Goal: Task Accomplishment & Management: Use online tool/utility

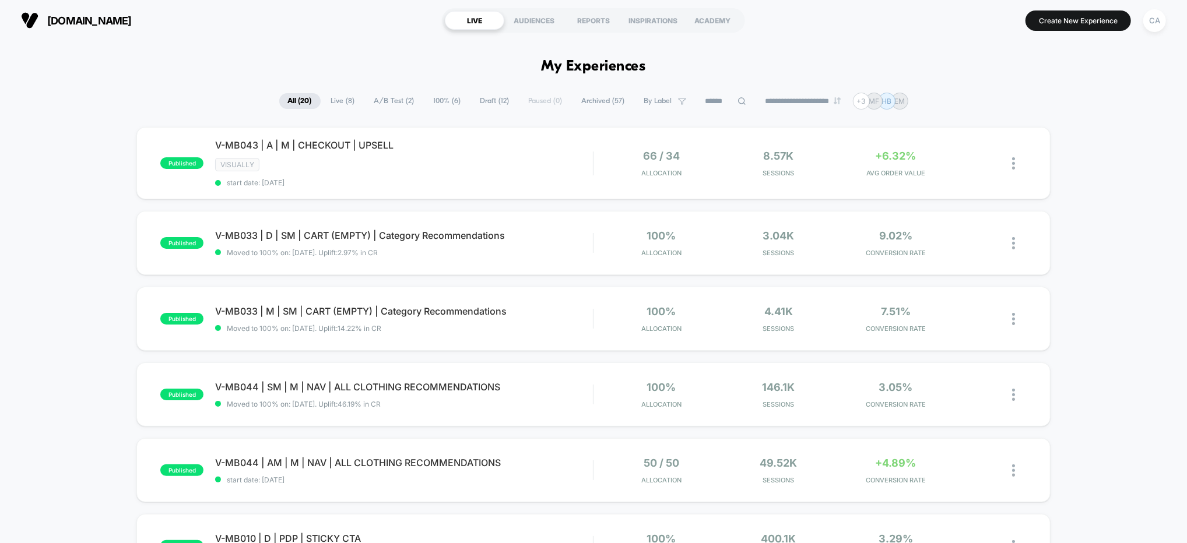
click at [1151, 18] on div "CA" at bounding box center [1154, 20] width 23 height 23
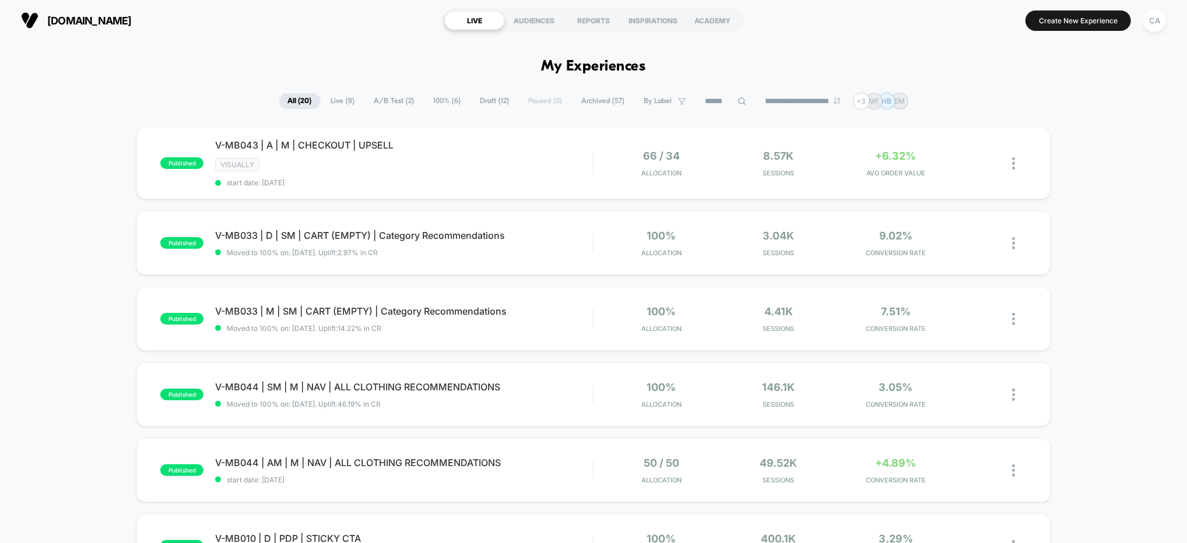
click at [386, 99] on span "A/B Test ( 2 )" at bounding box center [394, 101] width 58 height 16
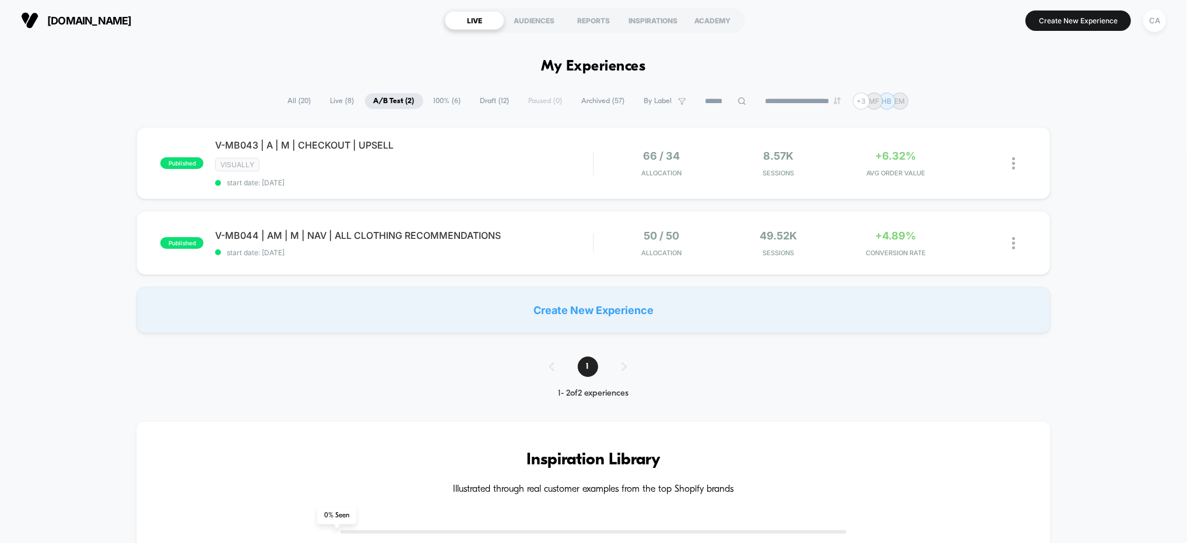
click at [1159, 184] on div "published V-MB043 | A | M | CHECKOUT | UPSELL VISUALLY start date: [DATE] 66 / …" at bounding box center [593, 230] width 1187 height 206
click at [1152, 17] on div "CA" at bounding box center [1154, 20] width 23 height 23
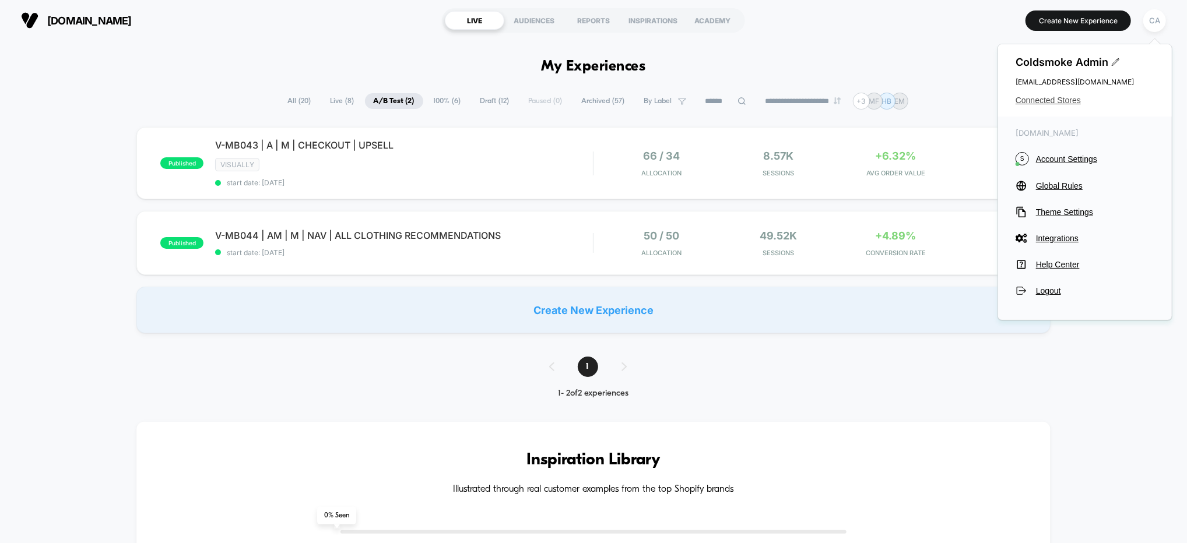
click at [1051, 102] on span "Connected Stores" at bounding box center [1084, 100] width 139 height 9
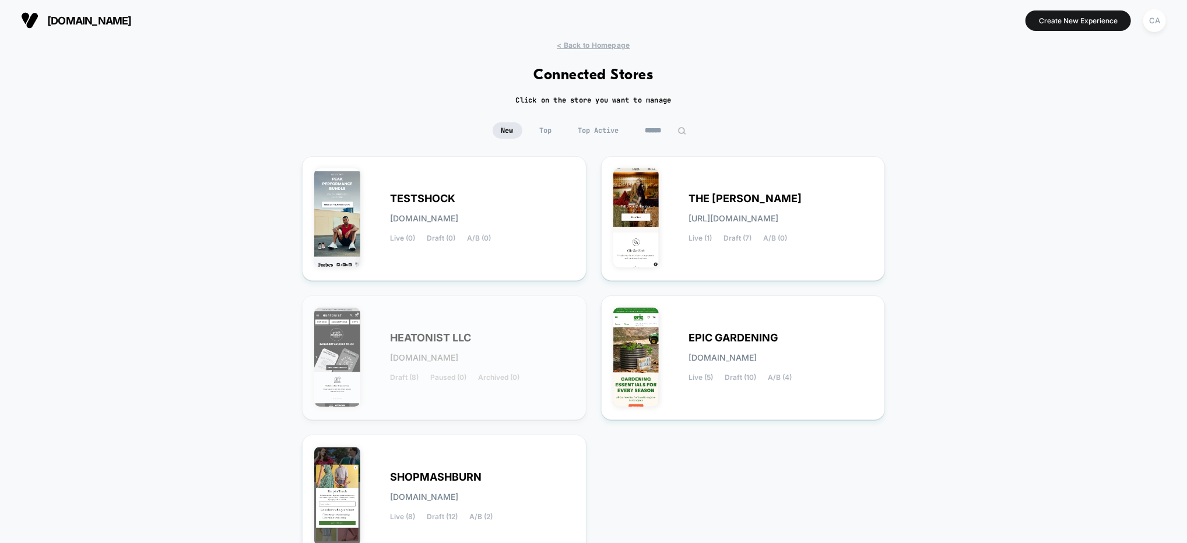
click at [1036, 224] on div "< Back to Homepage Connected Stores Click on the store you want to manage New T…" at bounding box center [593, 341] width 1187 height 601
click at [123, 323] on div "< Back to Homepage Connected Stores Click on the store you want to manage New T…" at bounding box center [593, 341] width 1187 height 601
click at [451, 463] on div "SHOPMASHBURN [DOMAIN_NAME] Live (8) Draft (12) A/B (2)" at bounding box center [444, 497] width 260 height 100
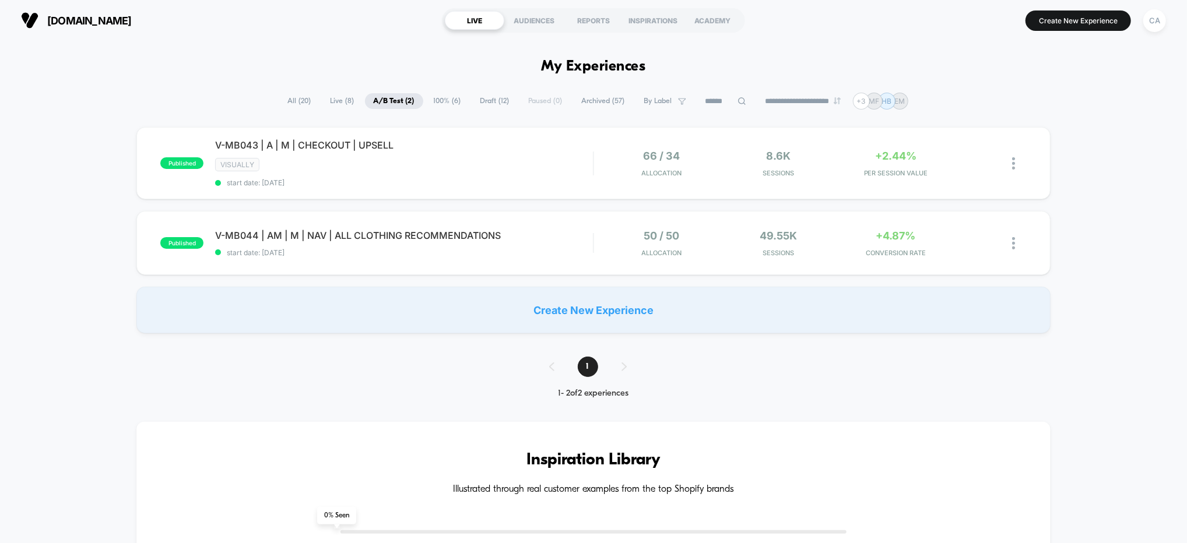
click at [596, 100] on span "Archived ( 57 )" at bounding box center [603, 101] width 61 height 16
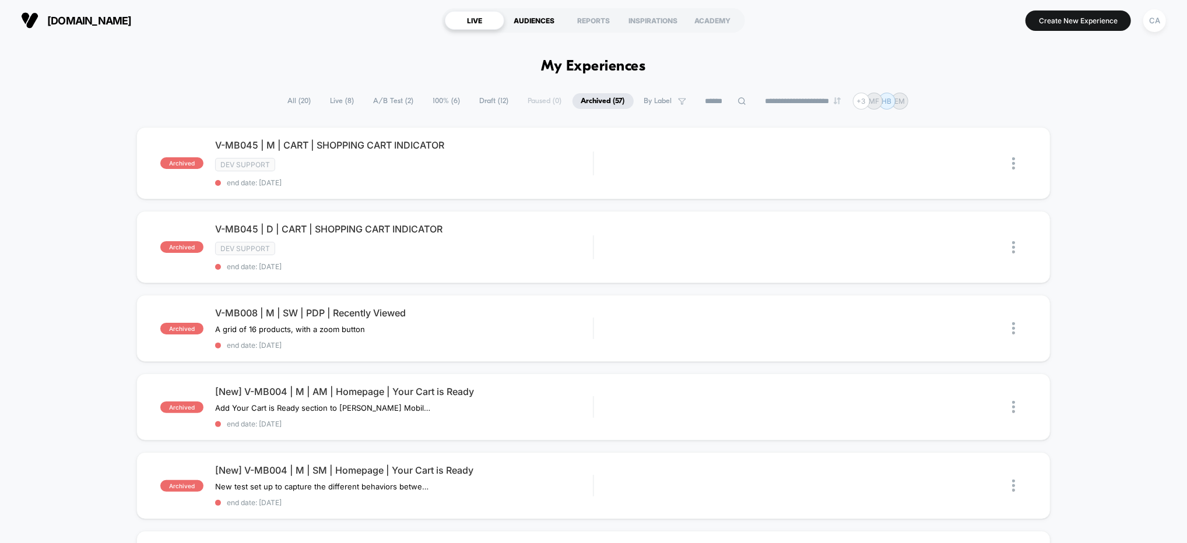
click at [542, 15] on div "AUDIENCES" at bounding box center [533, 20] width 59 height 19
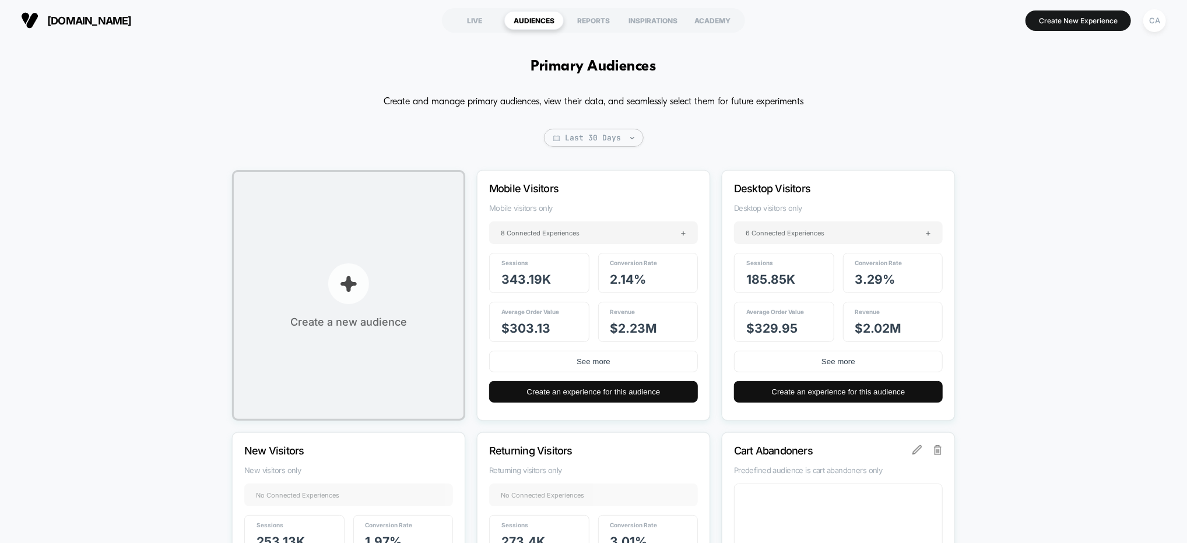
click at [375, 223] on button "Create a new audience" at bounding box center [348, 295] width 233 height 251
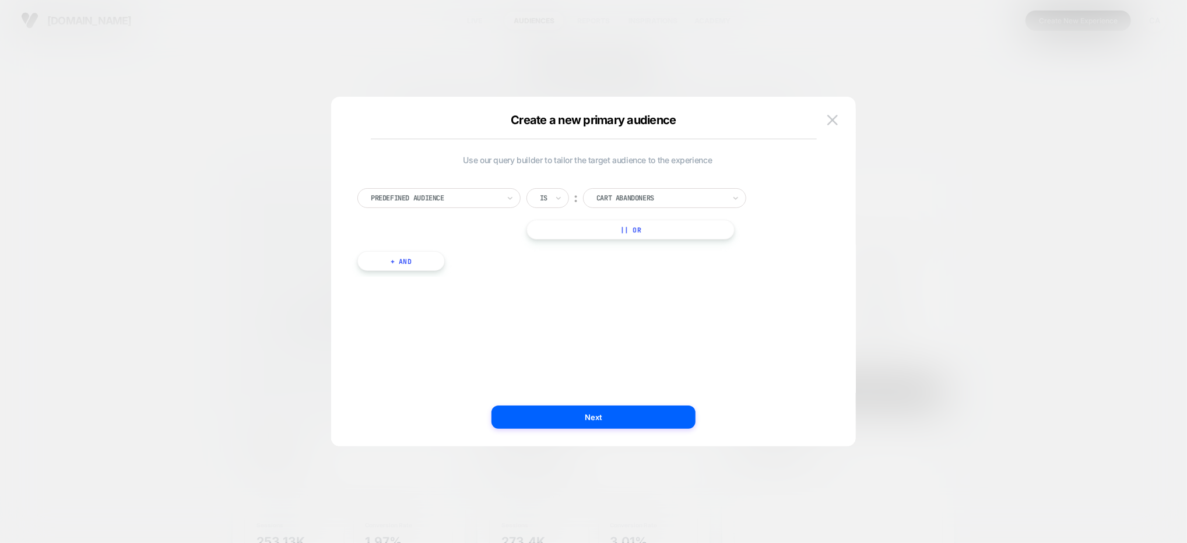
click at [458, 194] on div at bounding box center [435, 198] width 128 height 10
click at [424, 357] on div "City" at bounding box center [445, 360] width 152 height 19
click at [633, 194] on input at bounding box center [656, 198] width 146 height 20
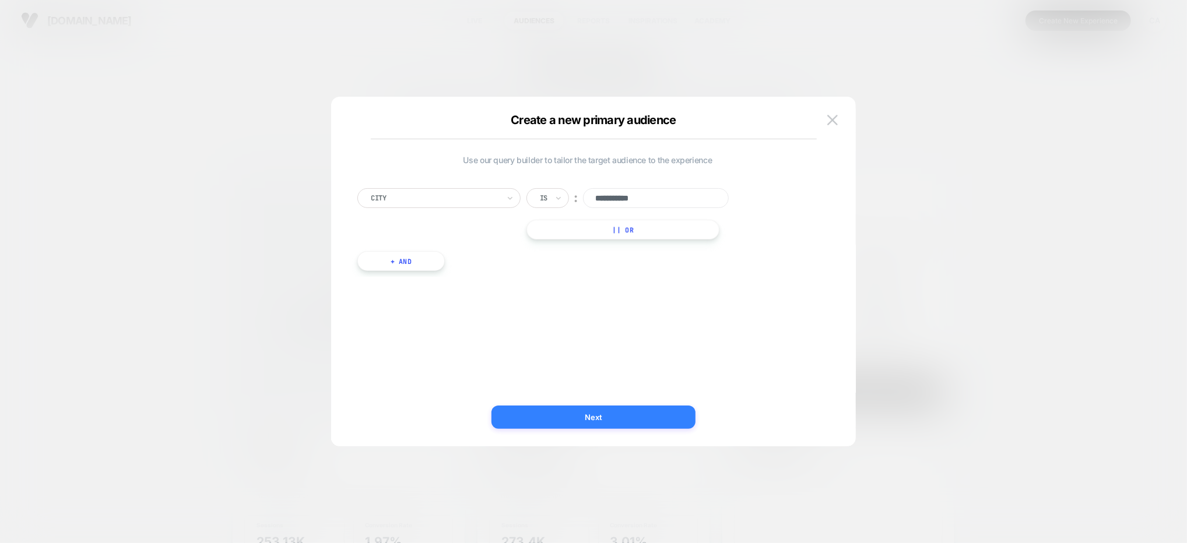
type input "**********"
click at [625, 413] on button "Next" at bounding box center [593, 417] width 204 height 23
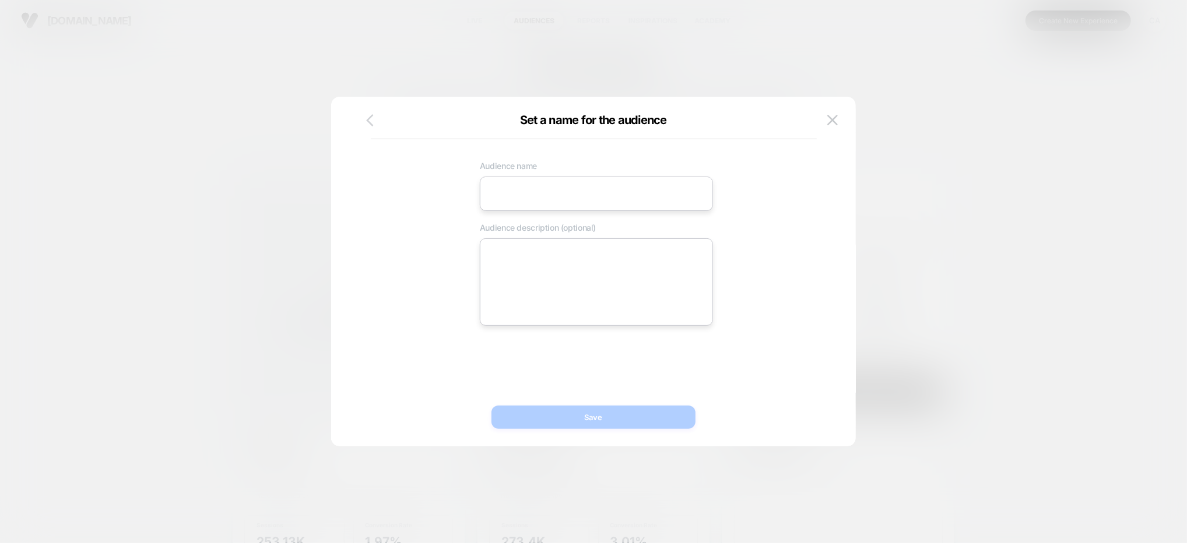
click at [373, 126] on icon "button" at bounding box center [370, 120] width 15 height 15
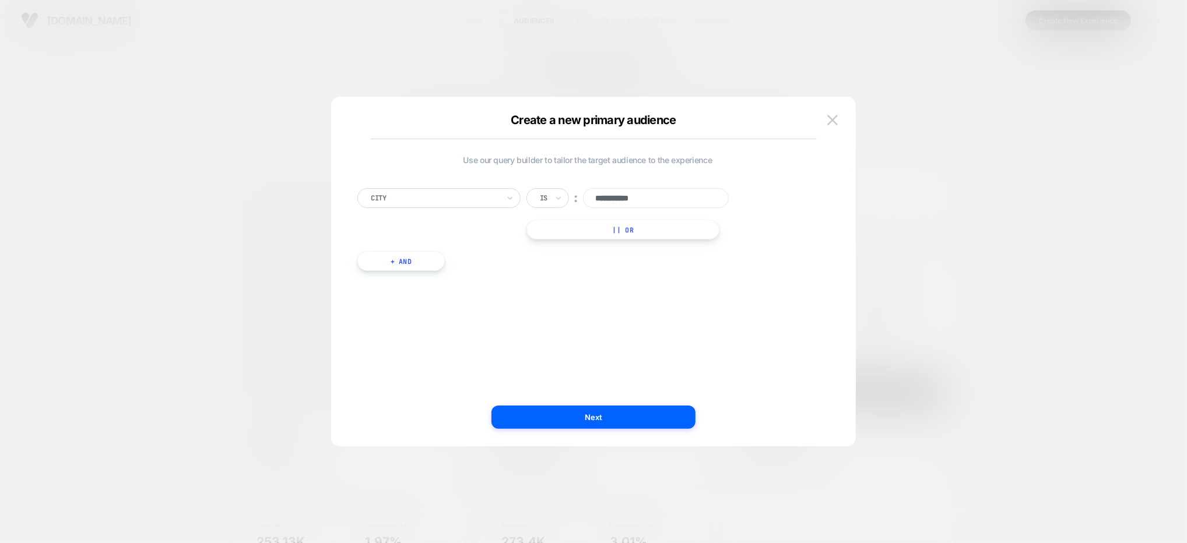
click at [626, 202] on input "**********" at bounding box center [656, 198] width 146 height 20
click at [451, 197] on div at bounding box center [435, 198] width 128 height 10
click at [387, 340] on div "State" at bounding box center [445, 342] width 152 height 19
click at [656, 199] on div at bounding box center [660, 198] width 128 height 10
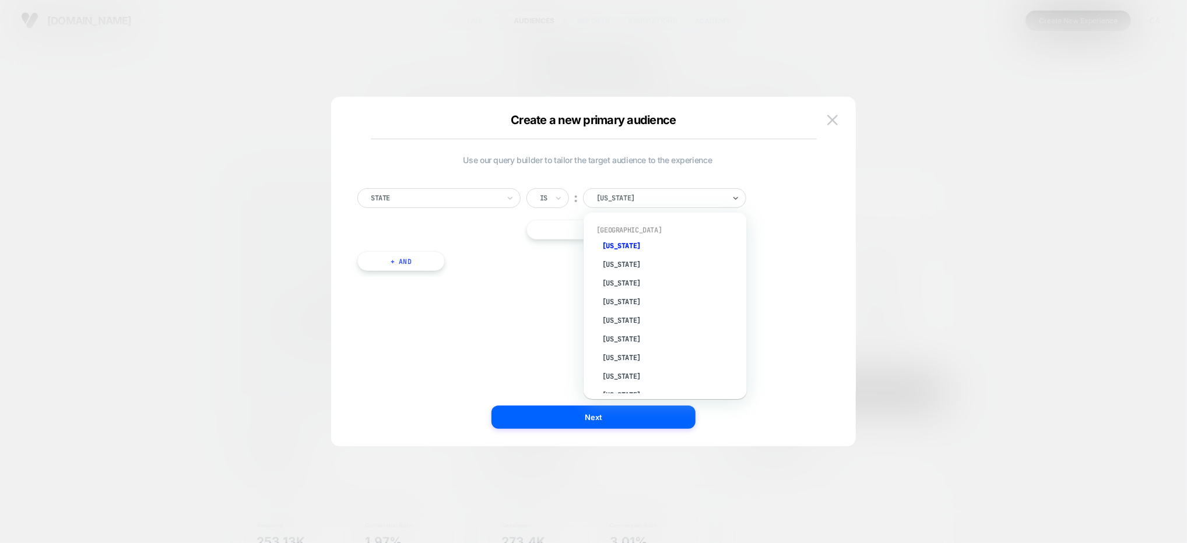
click at [459, 202] on div at bounding box center [435, 198] width 128 height 10
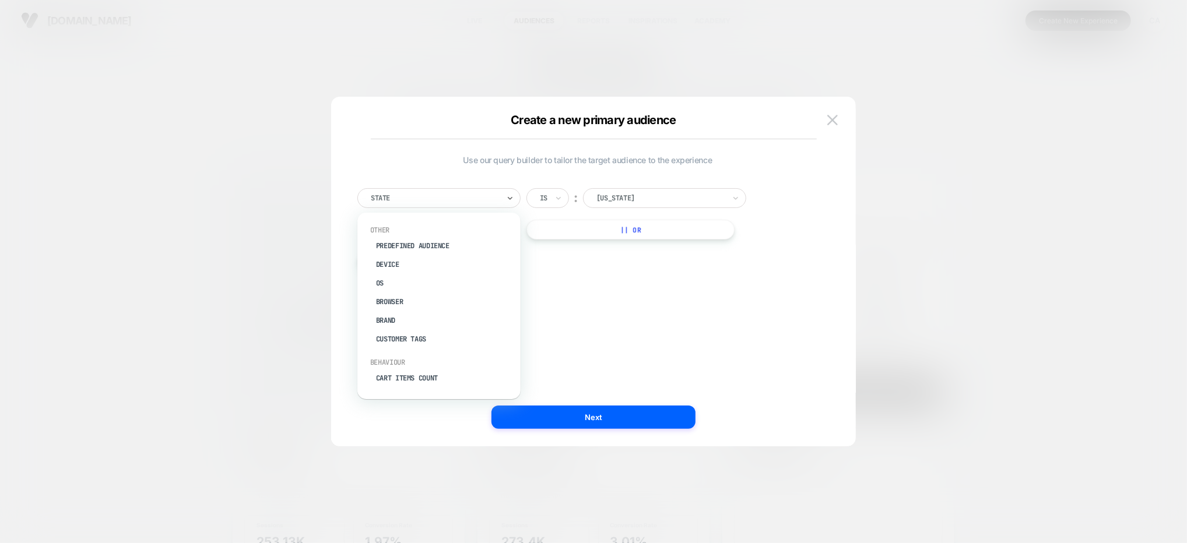
click at [669, 195] on div at bounding box center [660, 198] width 128 height 10
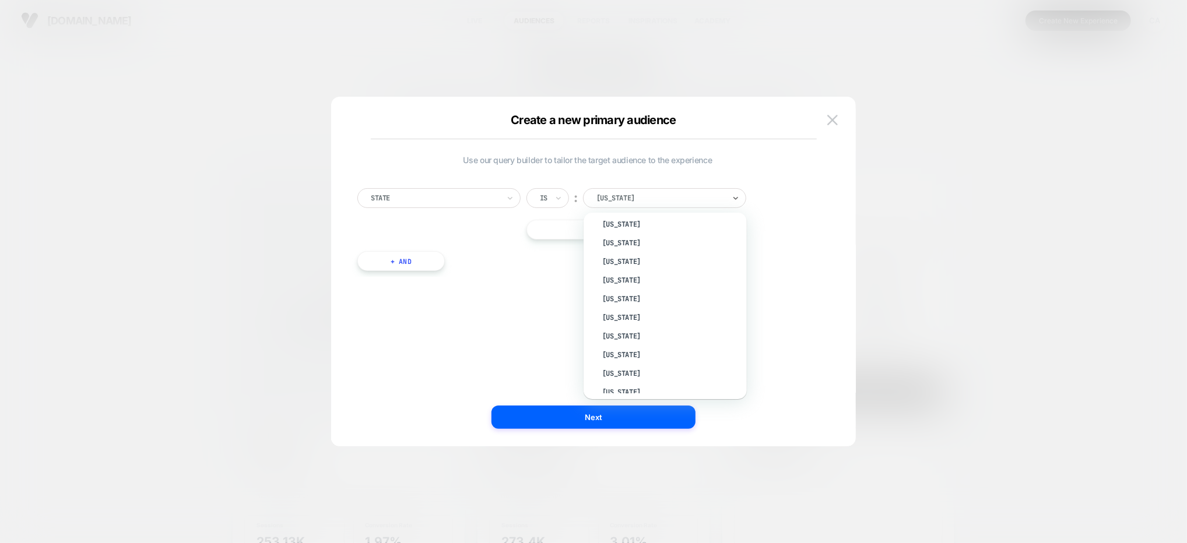
scroll to position [65, 0]
click at [652, 254] on div "[US_STATE]" at bounding box center [671, 256] width 152 height 19
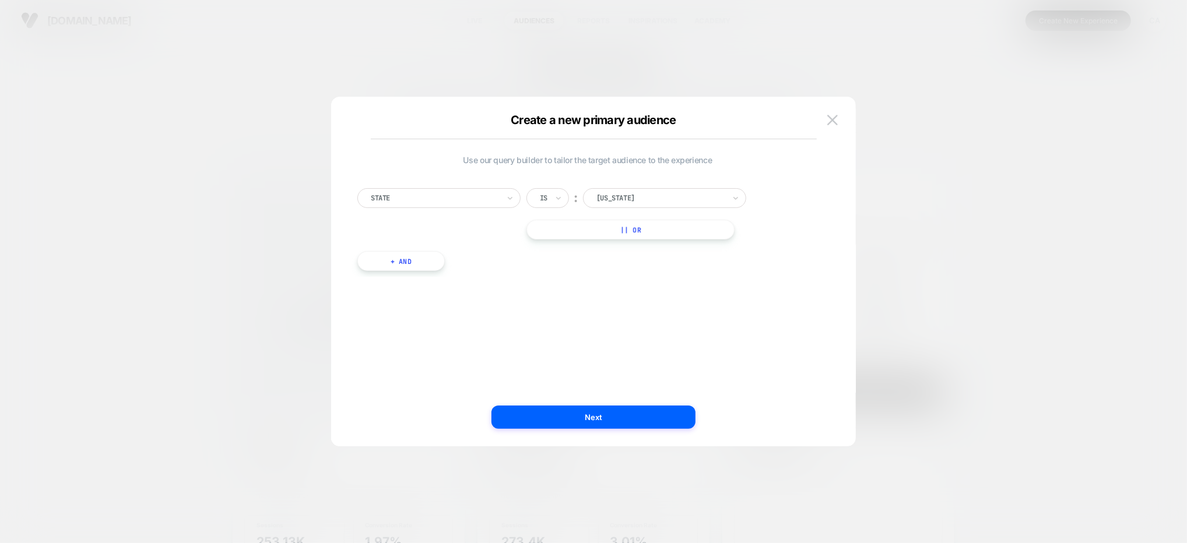
click at [396, 268] on button "+ And" at bounding box center [400, 261] width 87 height 20
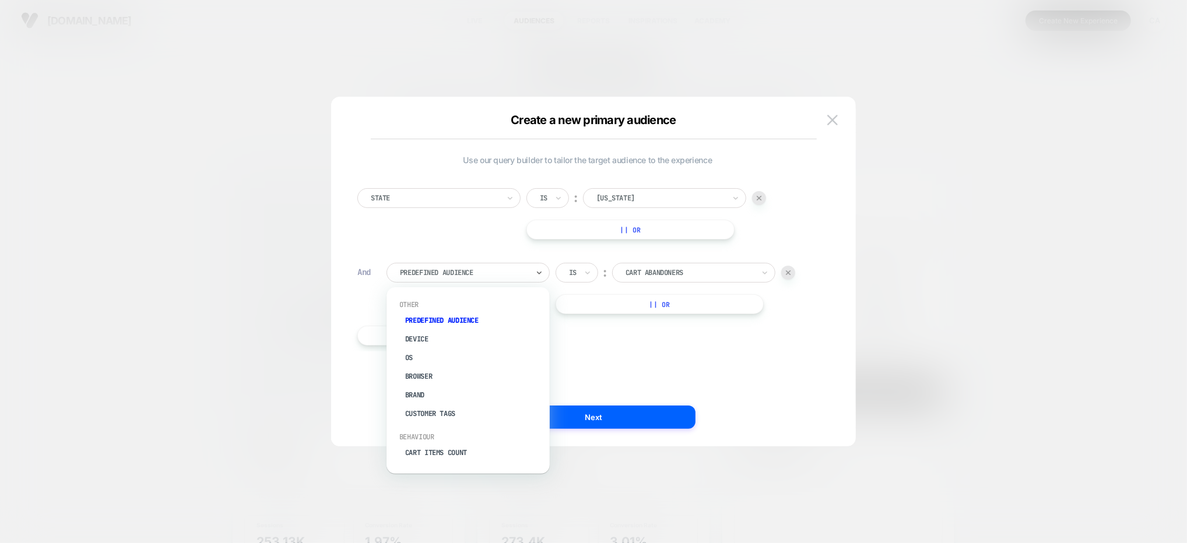
click at [470, 266] on div "Predefined Audience" at bounding box center [464, 272] width 131 height 13
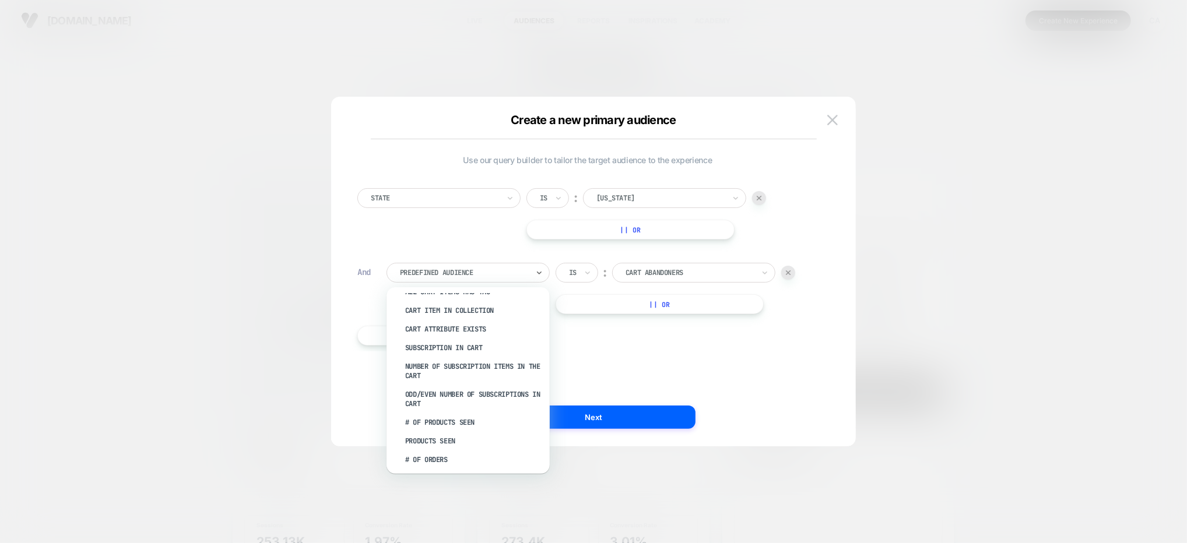
scroll to position [506, 0]
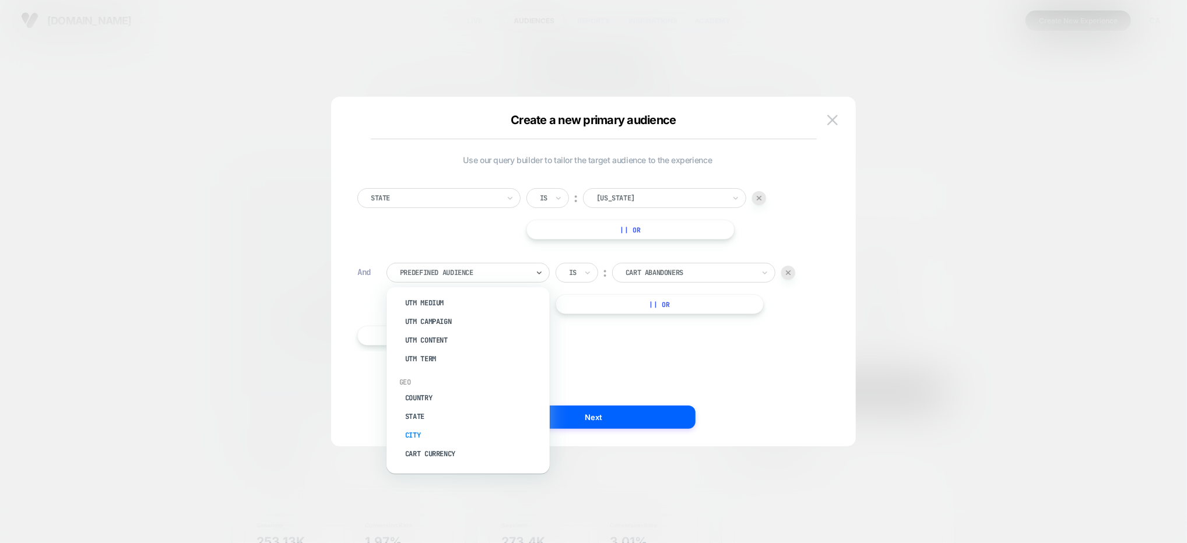
click at [445, 431] on div "City" at bounding box center [474, 435] width 152 height 19
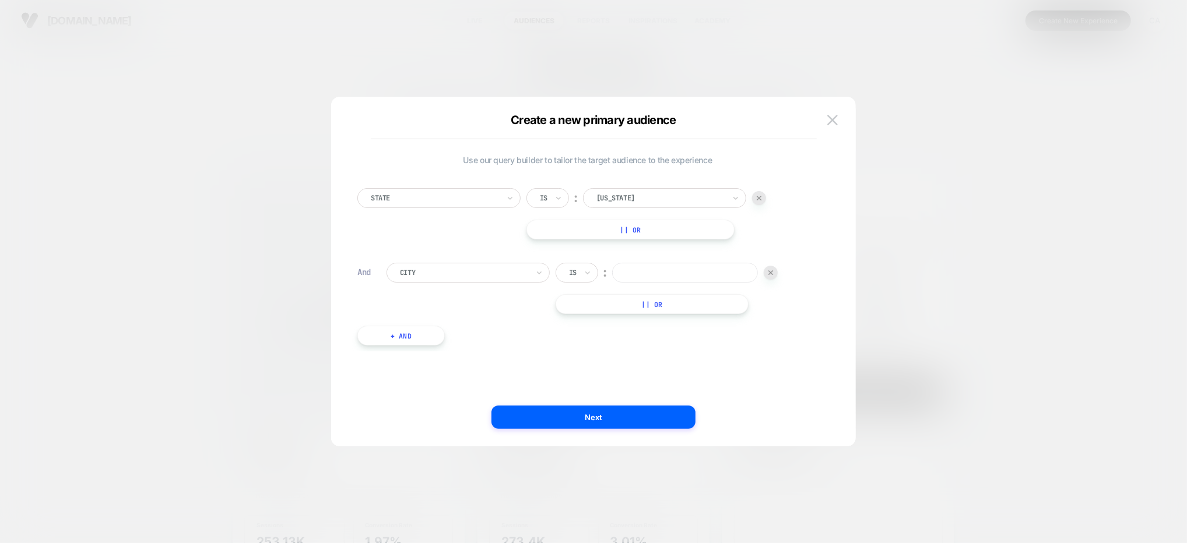
click at [670, 275] on input at bounding box center [685, 273] width 146 height 20
type input "**********"
click at [593, 413] on button "Next" at bounding box center [593, 417] width 204 height 23
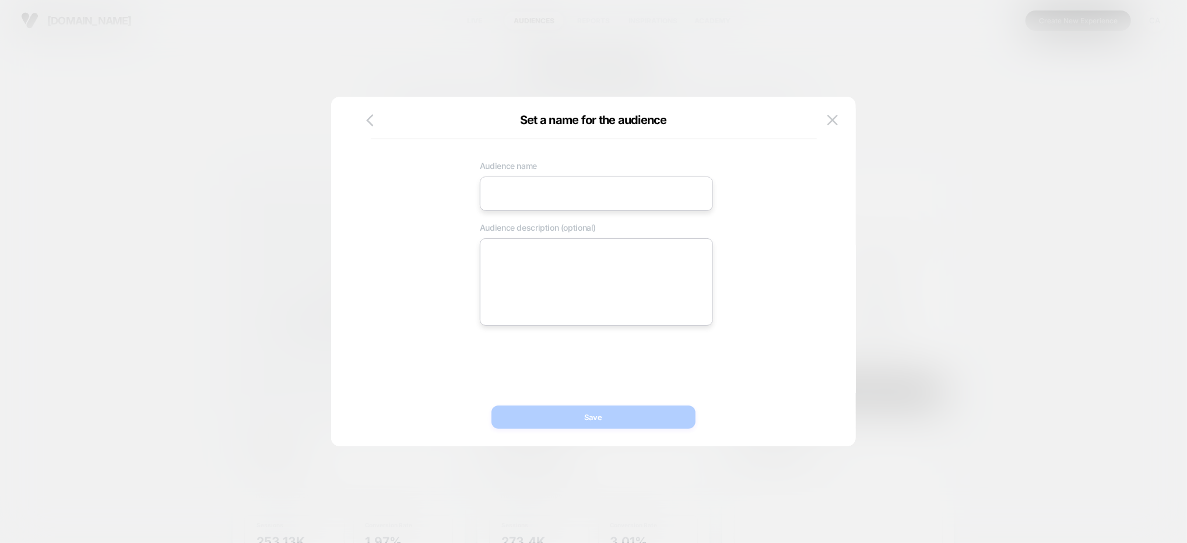
click at [549, 198] on input at bounding box center [596, 194] width 233 height 34
type input "**********"
click at [641, 416] on button "Save" at bounding box center [593, 417] width 204 height 23
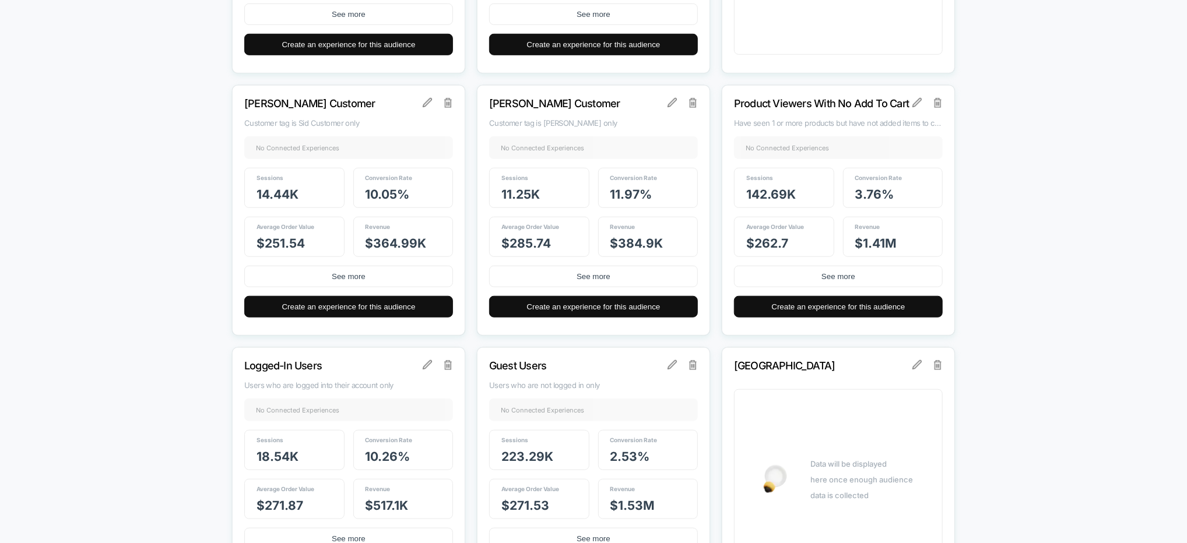
scroll to position [728, 0]
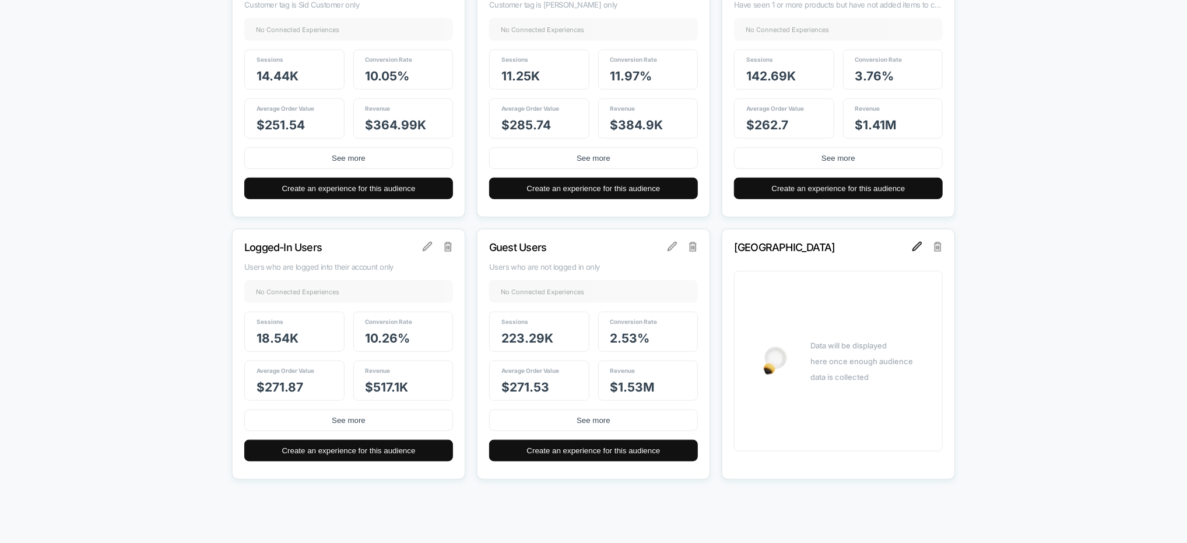
click at [914, 244] on img at bounding box center [916, 246] width 9 height 9
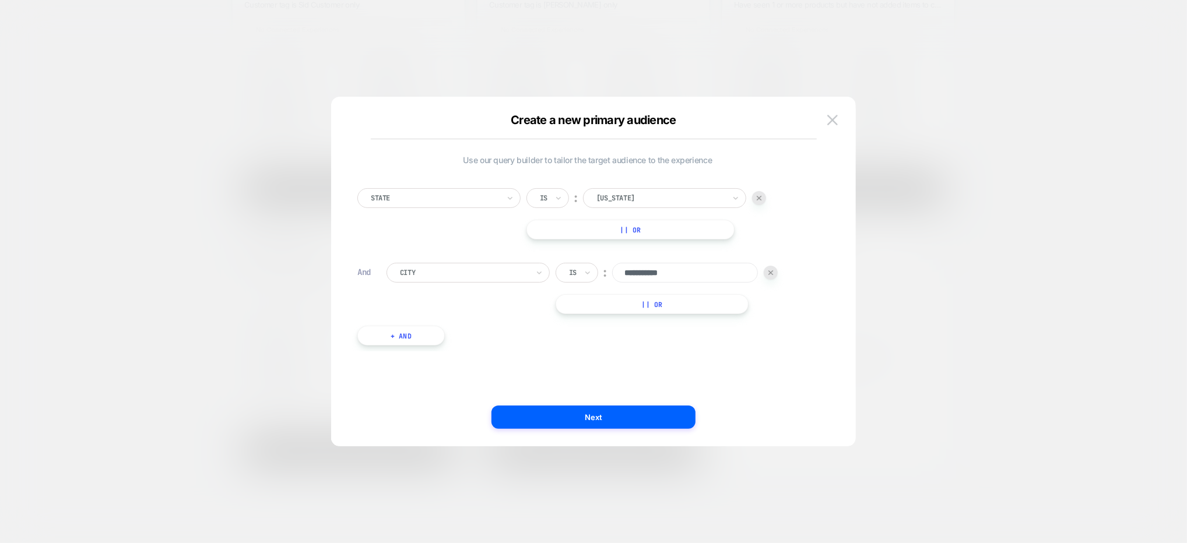
click at [410, 340] on button "+ And" at bounding box center [400, 336] width 87 height 20
click at [439, 357] on div "Predefined Audience Is ︰ Cart Abandoners || Or" at bounding box center [601, 362] width 431 height 51
click at [438, 353] on div "Predefined Audience" at bounding box center [464, 347] width 131 height 13
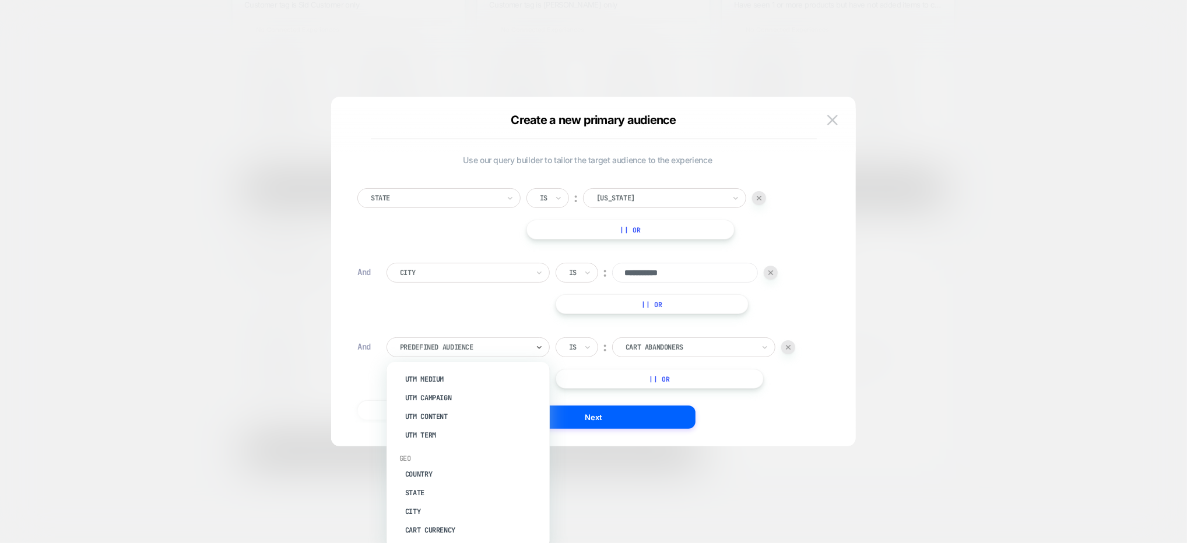
scroll to position [504, 0]
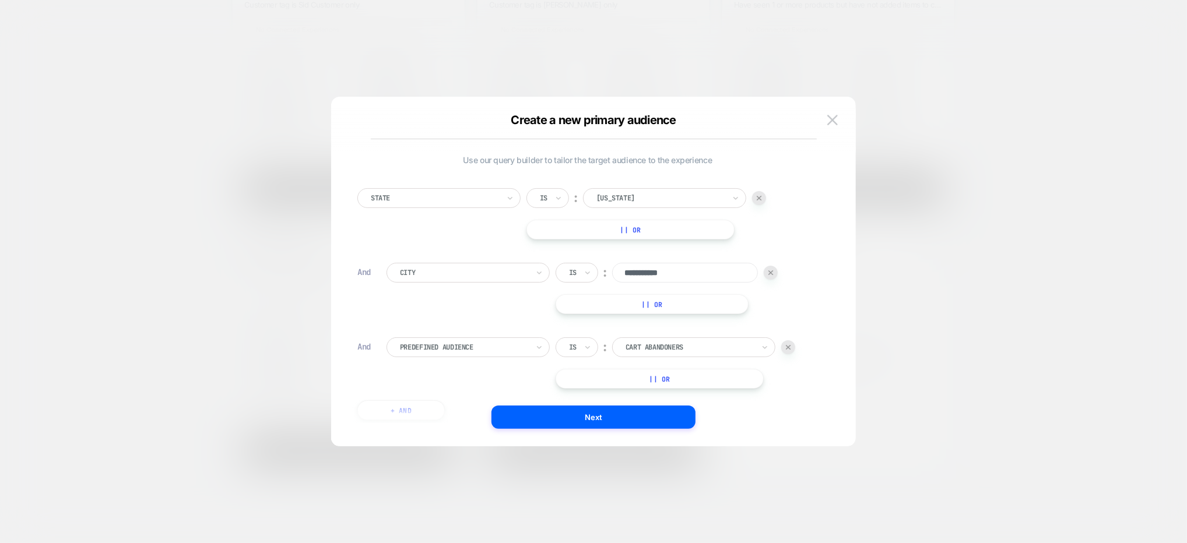
drag, startPoint x: 793, startPoint y: 311, endPoint x: 784, endPoint y: 320, distance: 12.4
click at [792, 311] on div "**********" at bounding box center [601, 288] width 431 height 51
click at [787, 346] on img at bounding box center [788, 347] width 5 height 5
click at [692, 274] on input "**********" at bounding box center [685, 273] width 146 height 20
drag, startPoint x: 637, startPoint y: 274, endPoint x: 620, endPoint y: 275, distance: 17.5
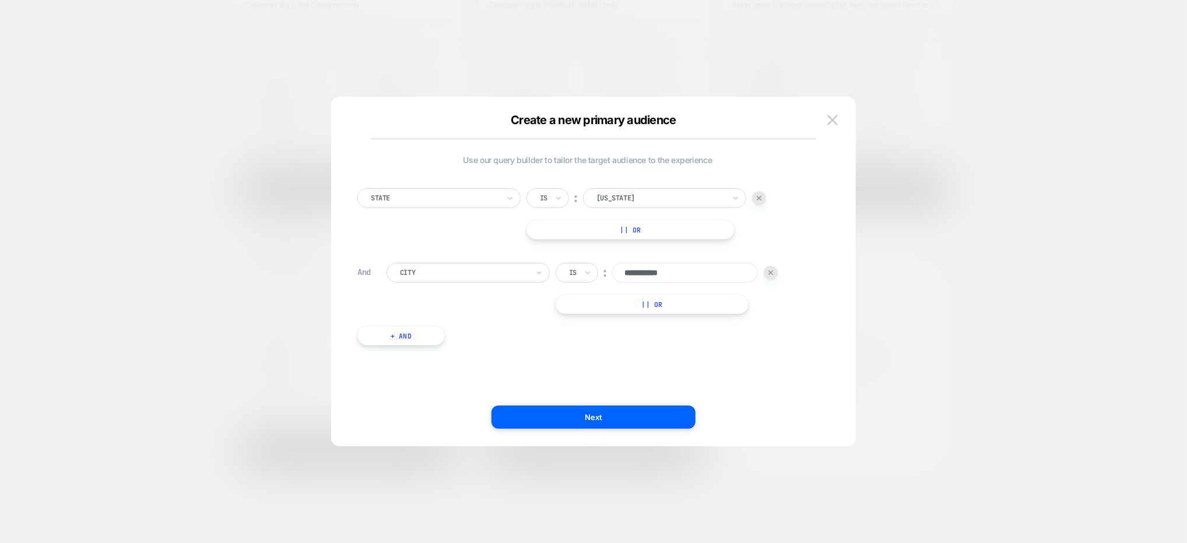
click at [620, 275] on input "**********" at bounding box center [685, 273] width 146 height 20
type input "*******"
click at [580, 412] on button "Next" at bounding box center [593, 417] width 204 height 23
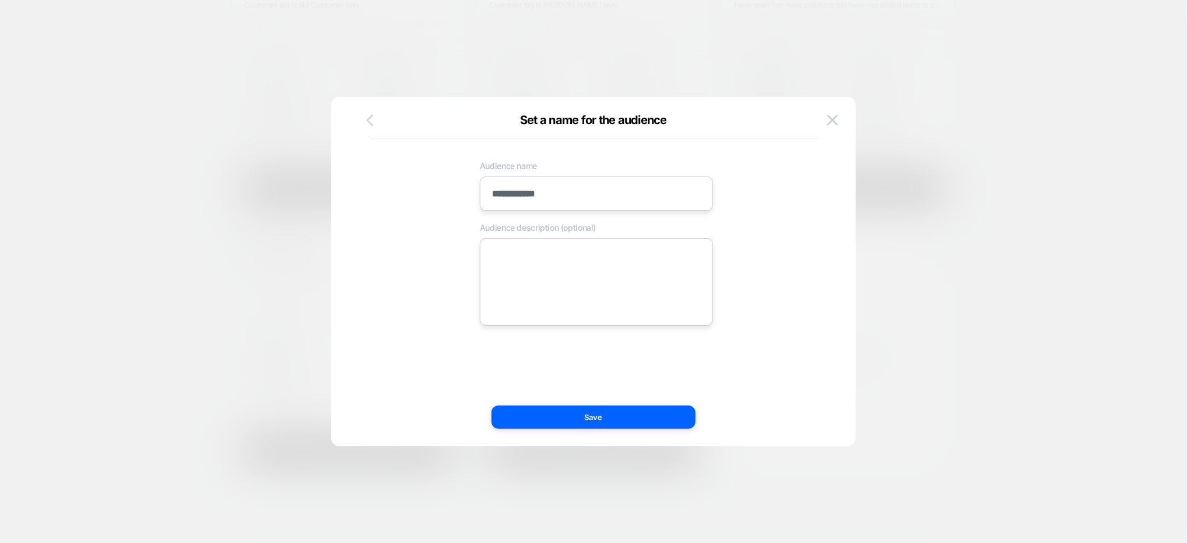
click at [371, 121] on icon "button" at bounding box center [370, 120] width 15 height 15
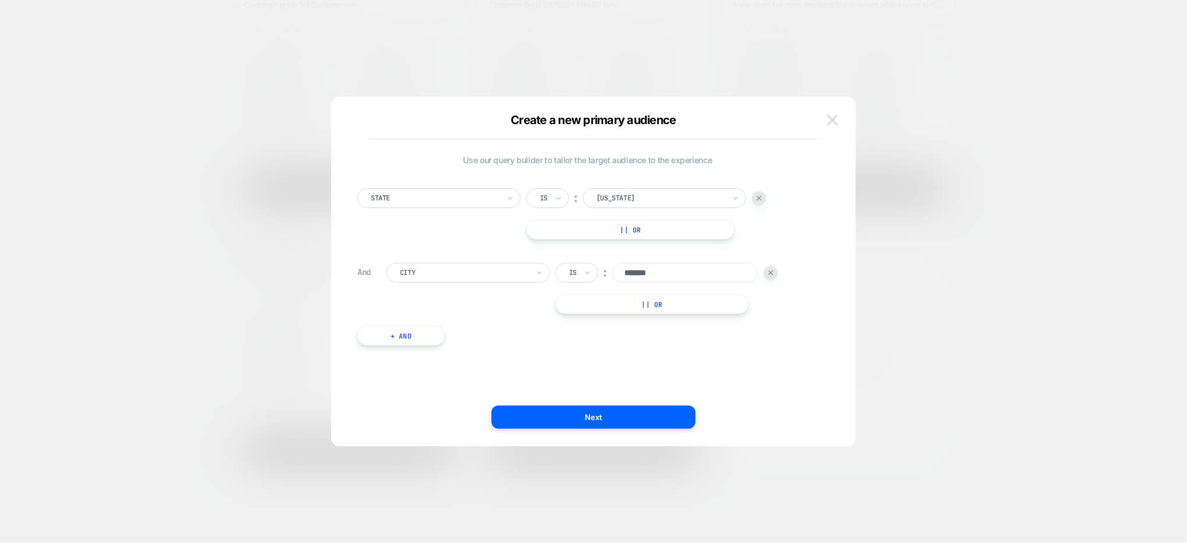
click at [834, 120] on img at bounding box center [832, 120] width 10 height 10
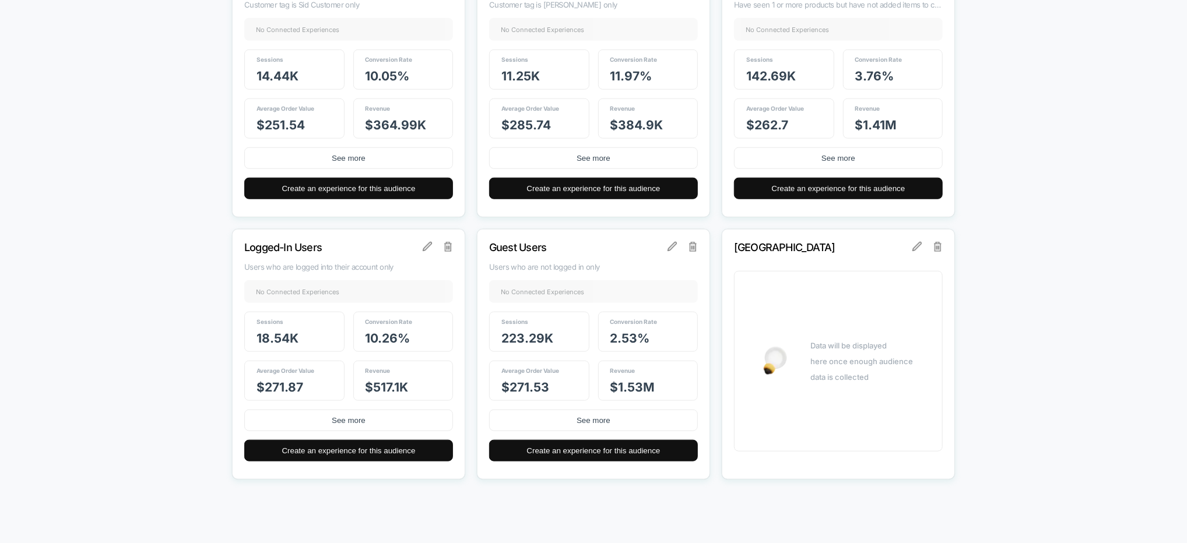
click at [937, 240] on div "Los Angeles Data will be displayed here once enough audience data is collected" at bounding box center [838, 354] width 233 height 251
click at [937, 243] on img at bounding box center [938, 246] width 8 height 9
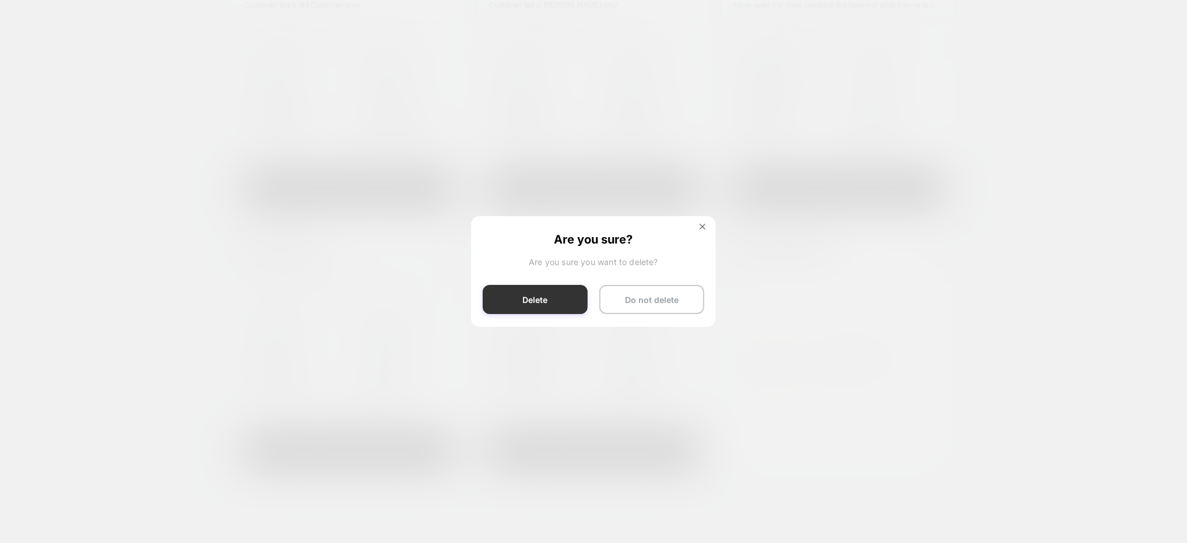
click at [548, 302] on button "Delete" at bounding box center [535, 299] width 105 height 29
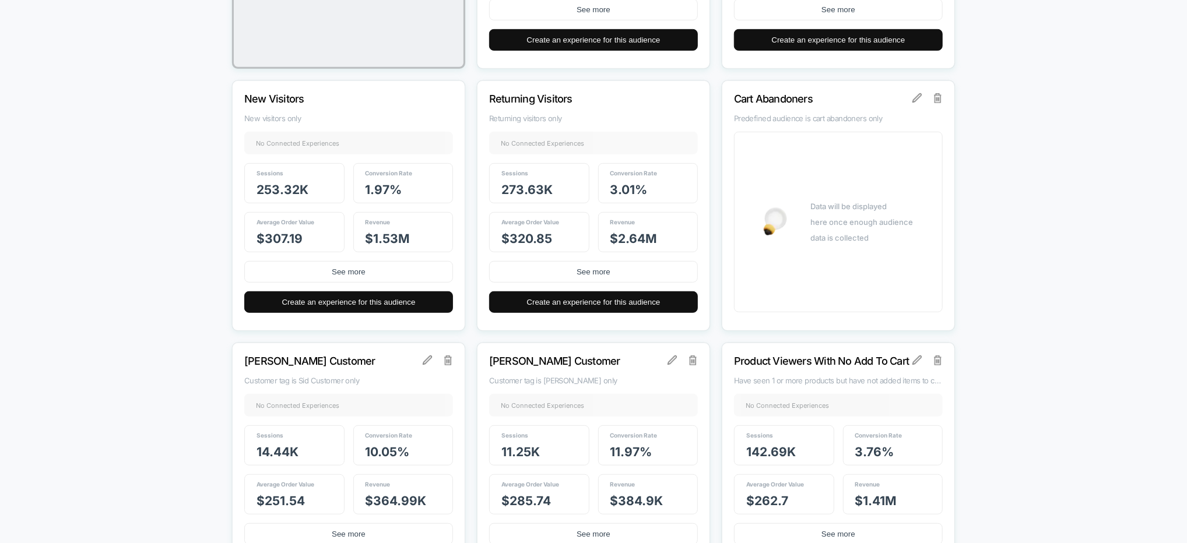
scroll to position [330, 0]
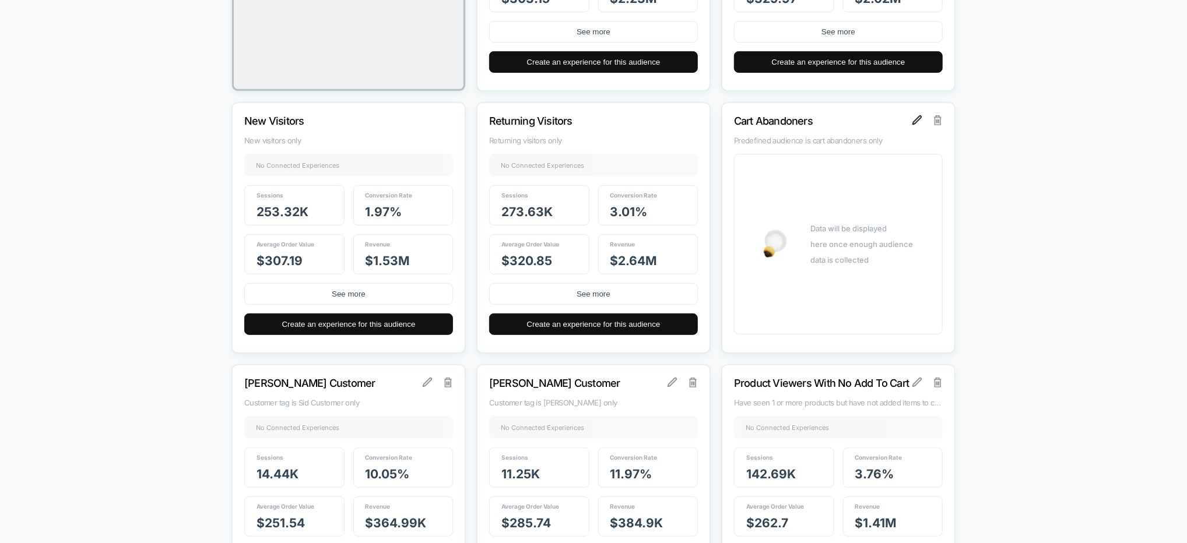
click at [920, 120] on img at bounding box center [916, 119] width 9 height 9
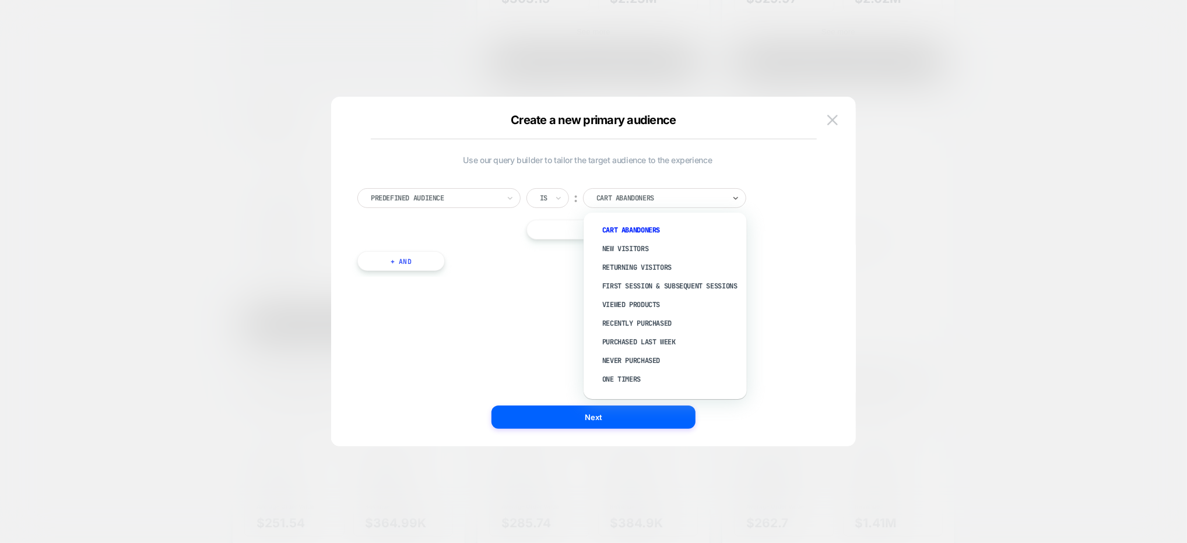
click at [635, 193] on div at bounding box center [660, 198] width 128 height 10
click at [642, 228] on div "Cart Abandoners" at bounding box center [671, 230] width 152 height 19
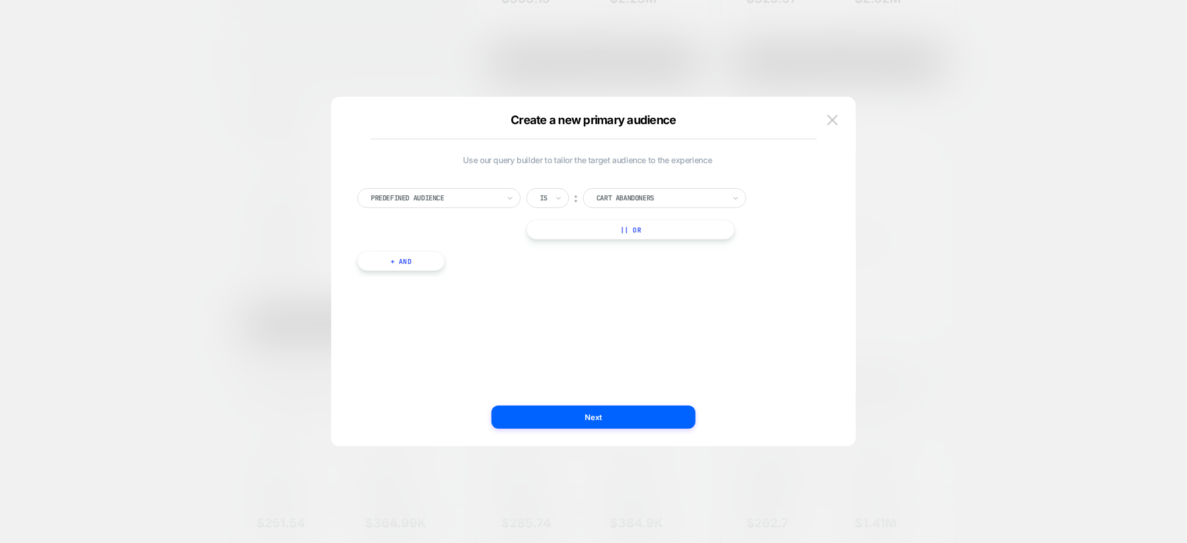
click at [488, 195] on div at bounding box center [435, 198] width 128 height 10
click at [432, 374] on div "Cart Items Count" at bounding box center [445, 378] width 152 height 19
click at [416, 198] on div at bounding box center [435, 198] width 128 height 10
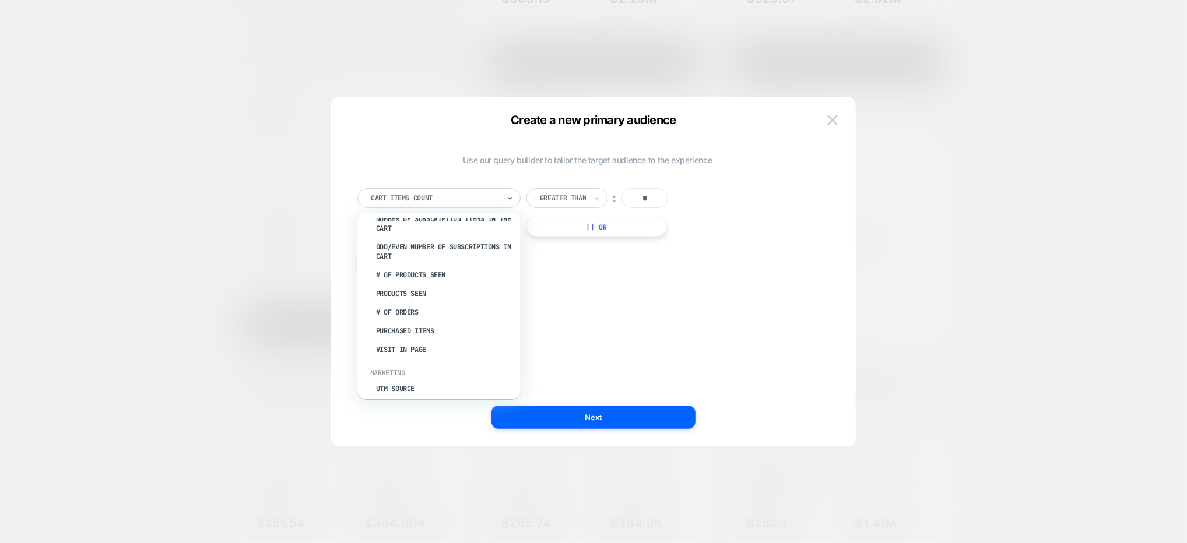
scroll to position [328, 0]
click at [413, 273] on div "# of Products Seen" at bounding box center [445, 274] width 152 height 19
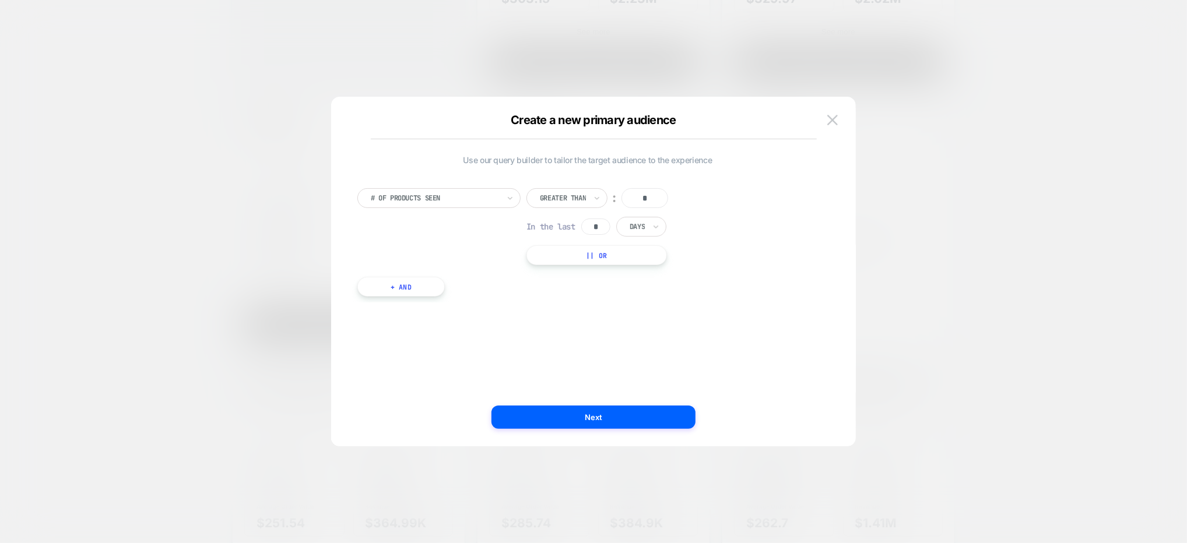
click at [596, 231] on input "*" at bounding box center [595, 227] width 29 height 16
click at [642, 228] on div at bounding box center [636, 226] width 15 height 10
click at [449, 261] on div "# of Products Seen Greater Than ︰ * In the last * option Hours focused, 1 of 3.…" at bounding box center [587, 226] width 460 height 77
click at [407, 289] on button "+ And" at bounding box center [400, 287] width 87 height 20
click at [459, 304] on div "Predefined Audience" at bounding box center [464, 298] width 131 height 13
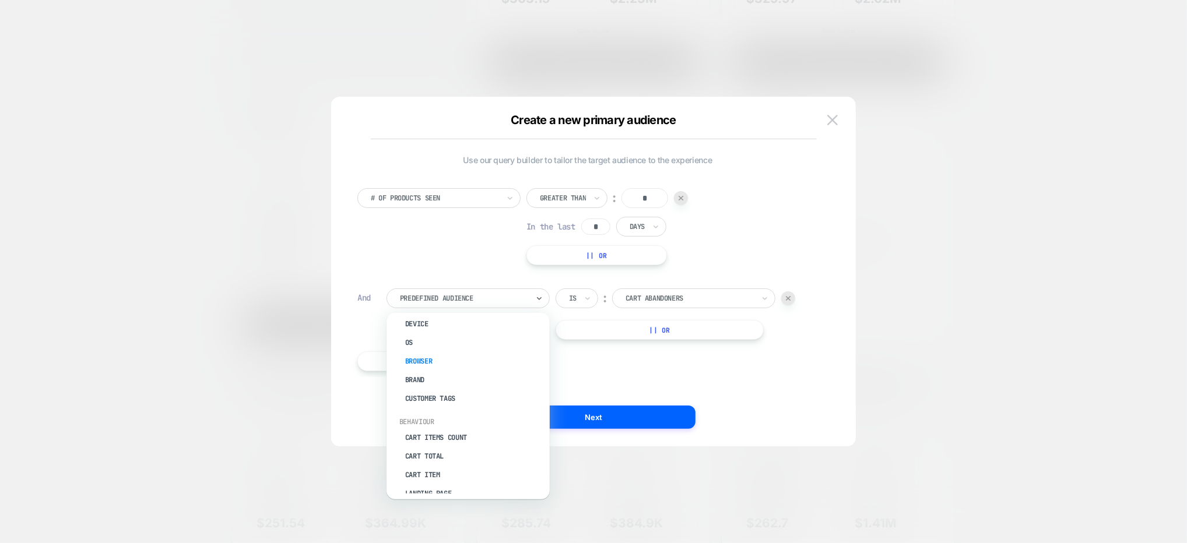
scroll to position [41, 0]
click at [463, 432] on div "Cart Items Count" at bounding box center [474, 437] width 152 height 19
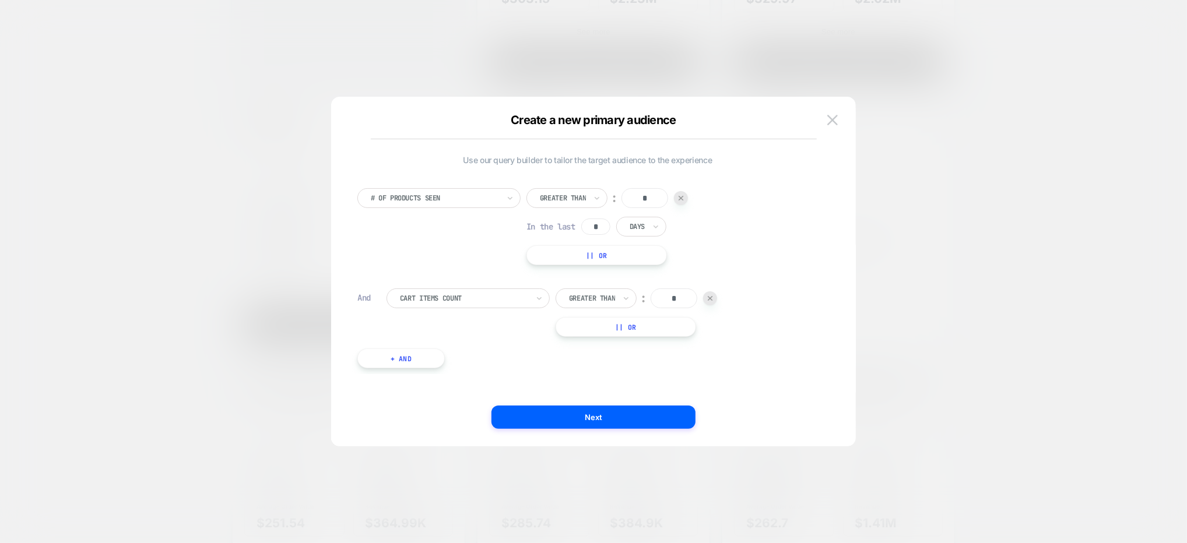
click at [610, 301] on div at bounding box center [592, 298] width 46 height 10
click at [596, 330] on div "Is" at bounding box center [605, 330] width 76 height 19
click at [701, 357] on div "# of Products Seen Greater Than ︰ * In the last * Days || Or And Cart Items Cou…" at bounding box center [587, 272] width 472 height 203
click at [627, 413] on button "Next" at bounding box center [593, 417] width 204 height 23
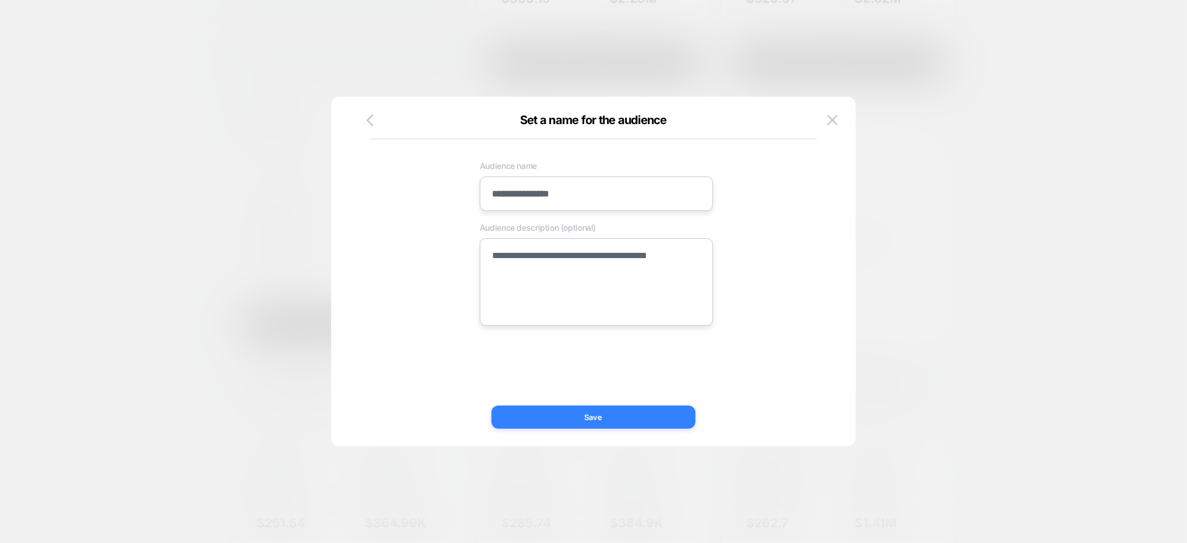
click at [627, 413] on button "Save" at bounding box center [593, 417] width 204 height 23
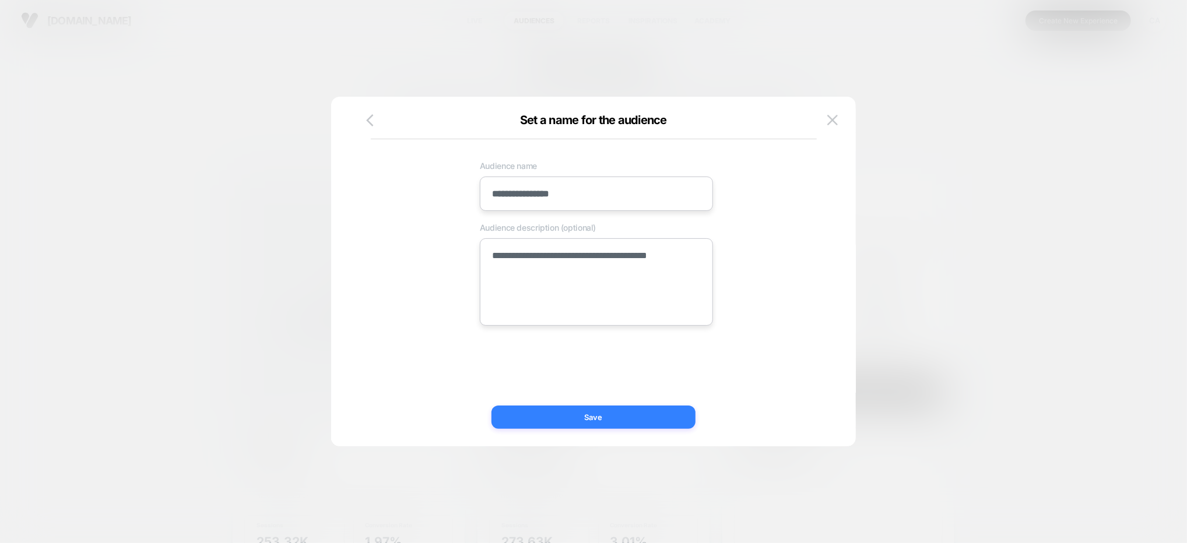
type textarea "*"
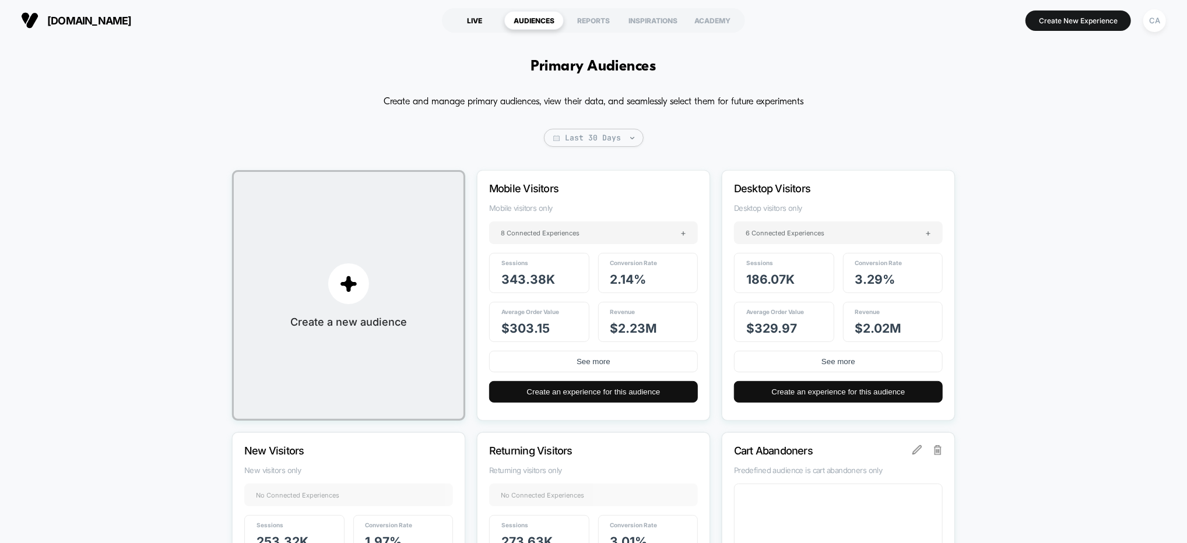
click at [491, 24] on div "LIVE" at bounding box center [474, 20] width 59 height 19
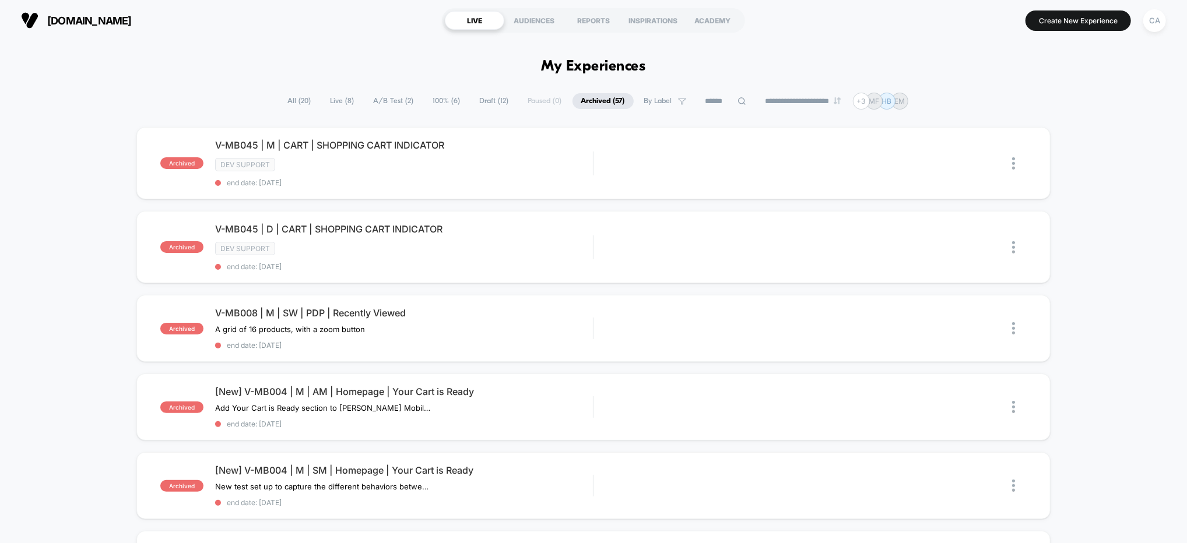
click at [383, 104] on span "A/B Test ( 2 )" at bounding box center [394, 101] width 58 height 16
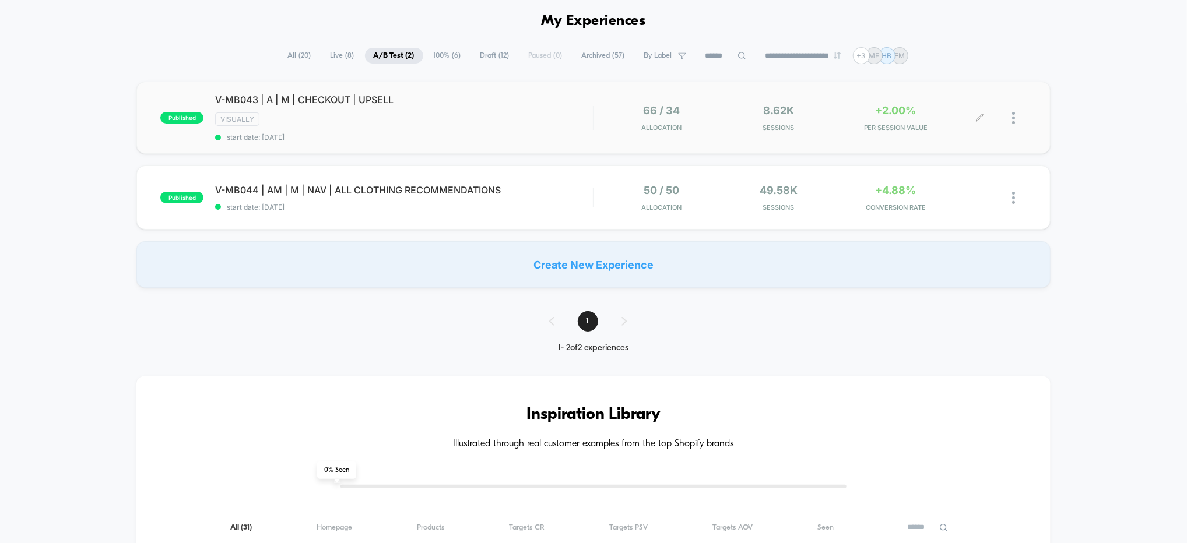
scroll to position [48, 0]
click at [1132, 163] on div "published V-MB043 | A | M | CHECKOUT | UPSELL VISUALLY start date: [DATE] 66 / …" at bounding box center [593, 182] width 1187 height 206
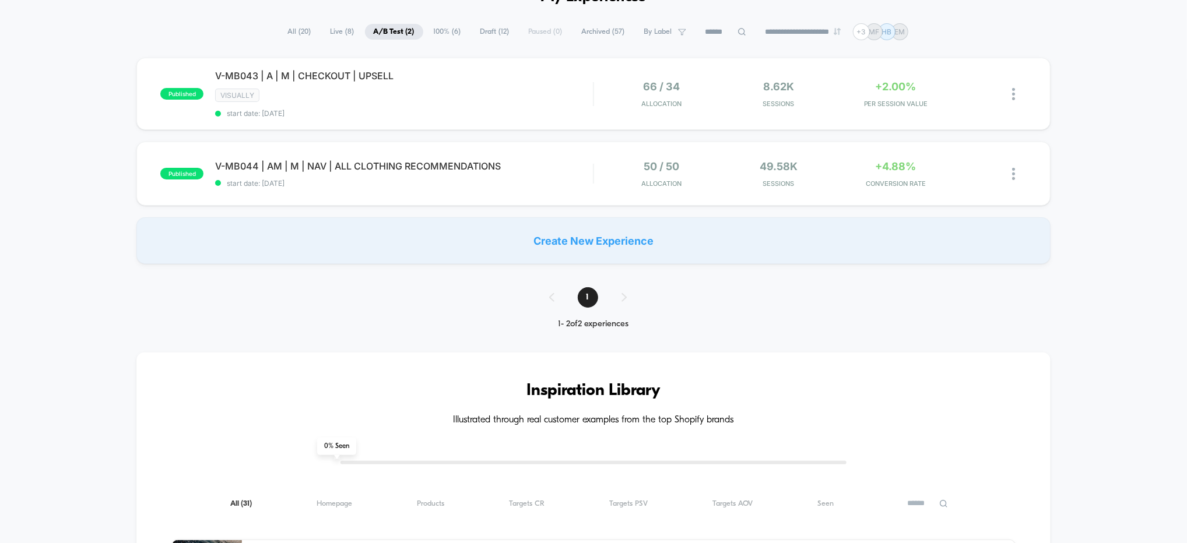
scroll to position [71, 0]
click at [584, 159] on span "V-MB044 | AM | M | NAV | ALL CLOTHING RECOMMENDATIONS Click to edit experience …" at bounding box center [404, 165] width 378 height 12
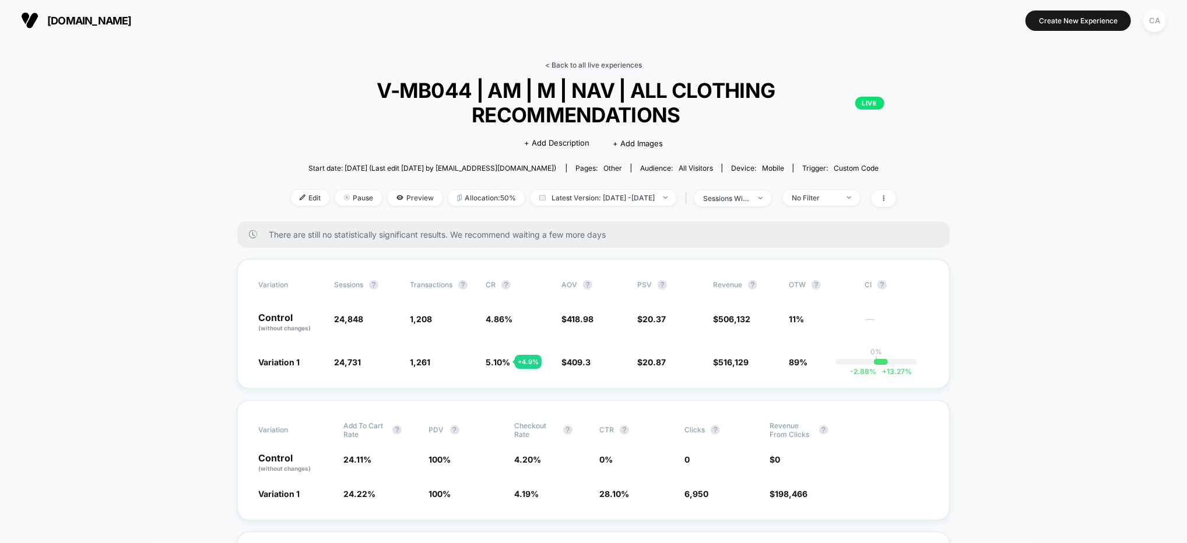
click at [579, 66] on link "< Back to all live experiences" at bounding box center [593, 65] width 97 height 9
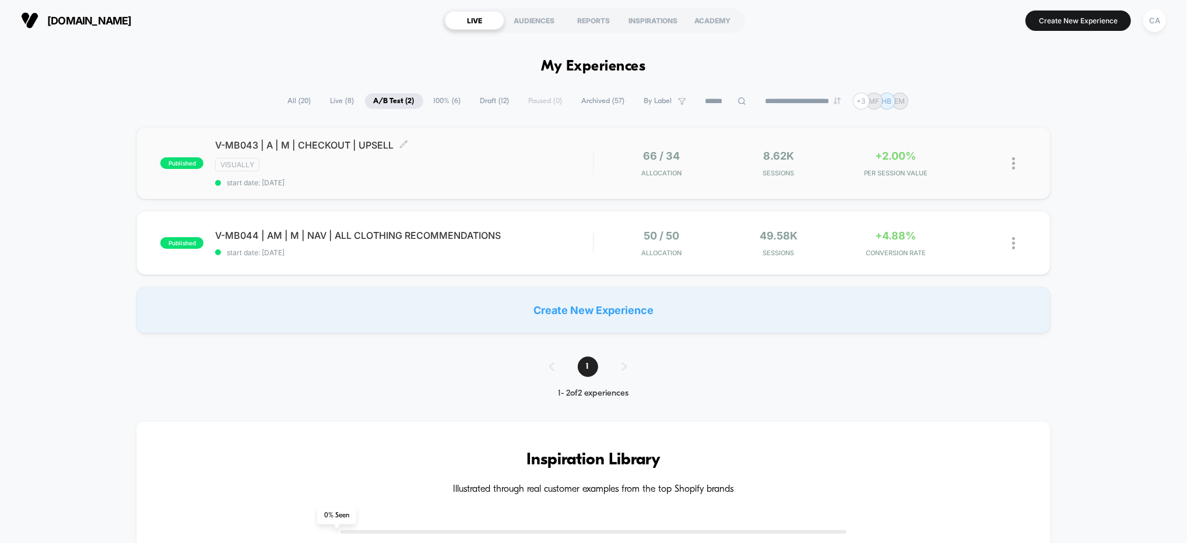
click at [500, 169] on div "VISUALLY" at bounding box center [404, 164] width 378 height 13
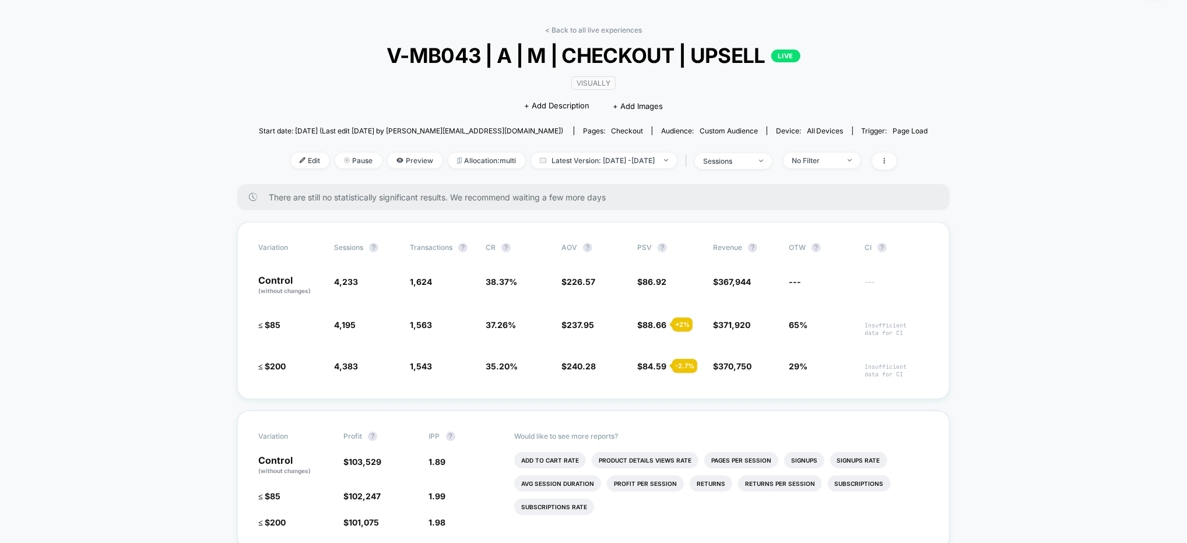
scroll to position [72, 0]
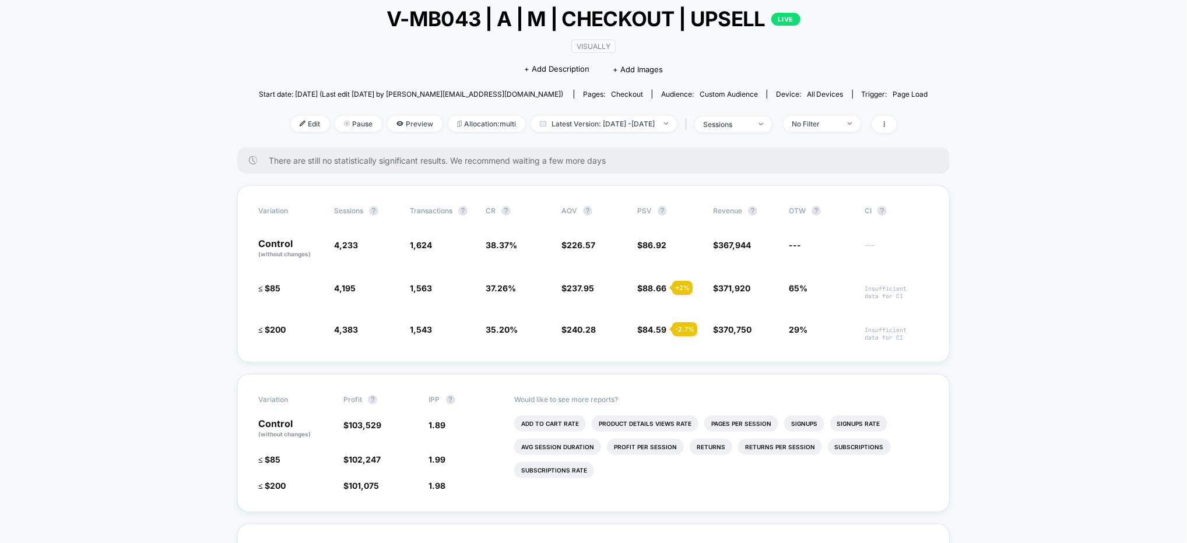
drag, startPoint x: 636, startPoint y: 209, endPoint x: 713, endPoint y: 213, distance: 76.5
click at [713, 213] on div "Variation Sessions ? Transactions ? CR ? AOV ? PSV ? Revenue ? OTW ? CI ?" at bounding box center [593, 210] width 670 height 9
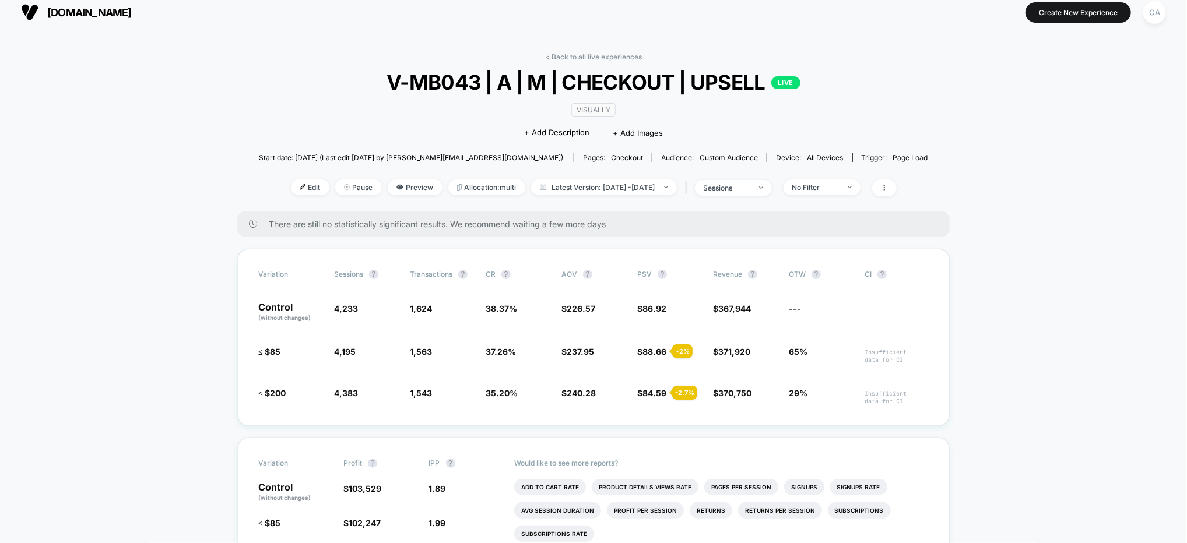
scroll to position [0, 0]
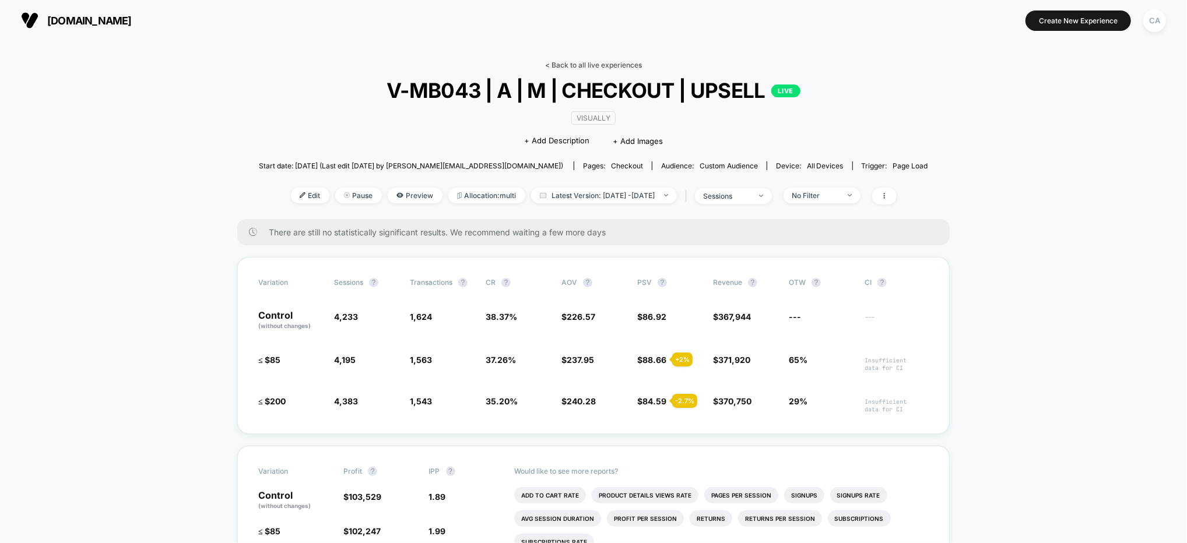
click at [603, 62] on link "< Back to all live experiences" at bounding box center [593, 65] width 97 height 9
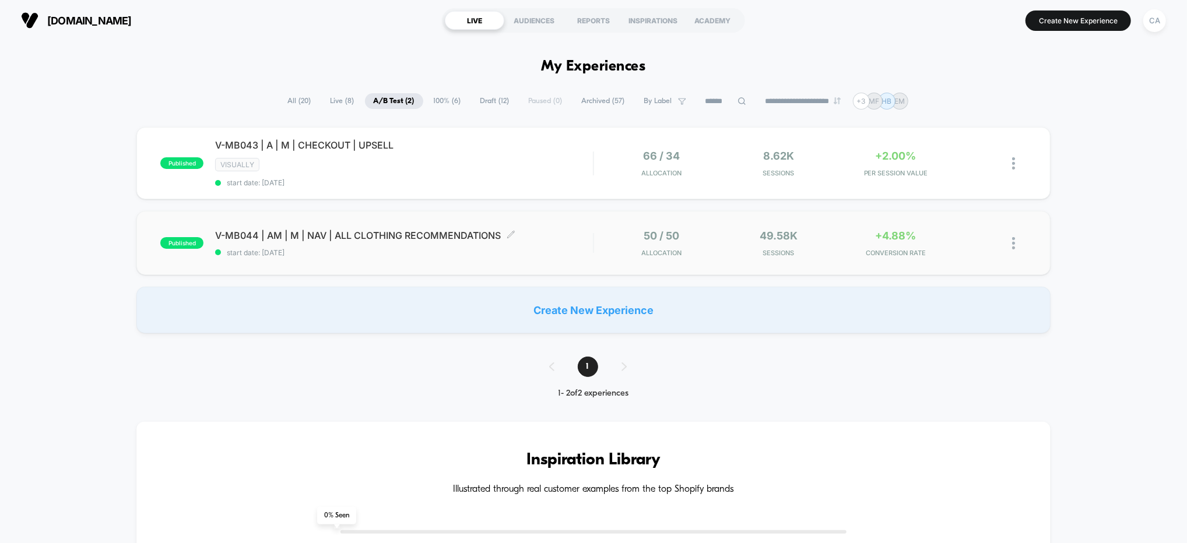
click at [550, 253] on span "start date: [DATE]" at bounding box center [404, 252] width 378 height 9
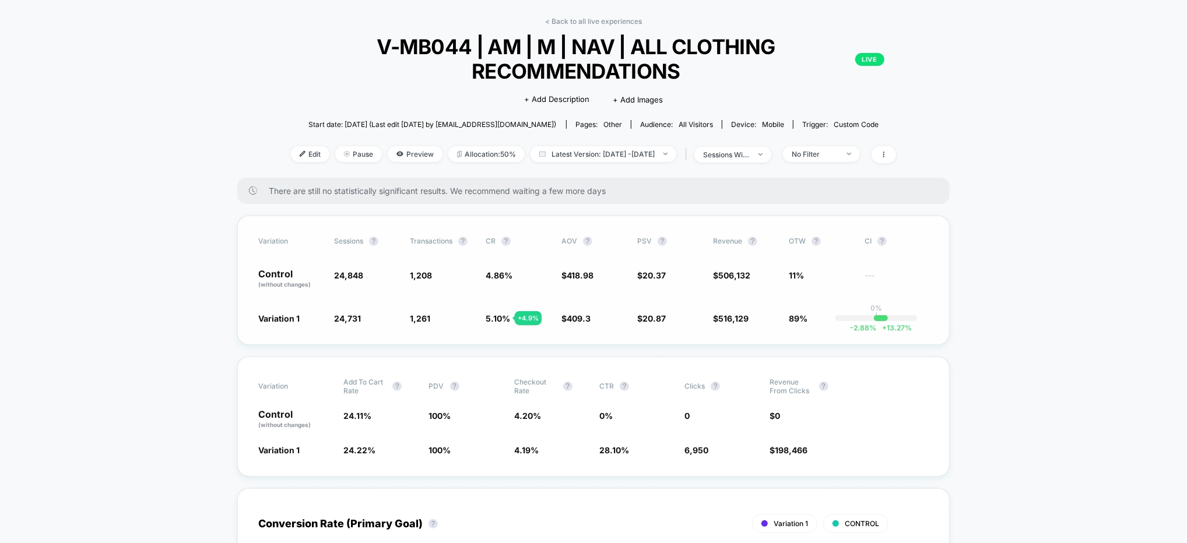
scroll to position [76, 0]
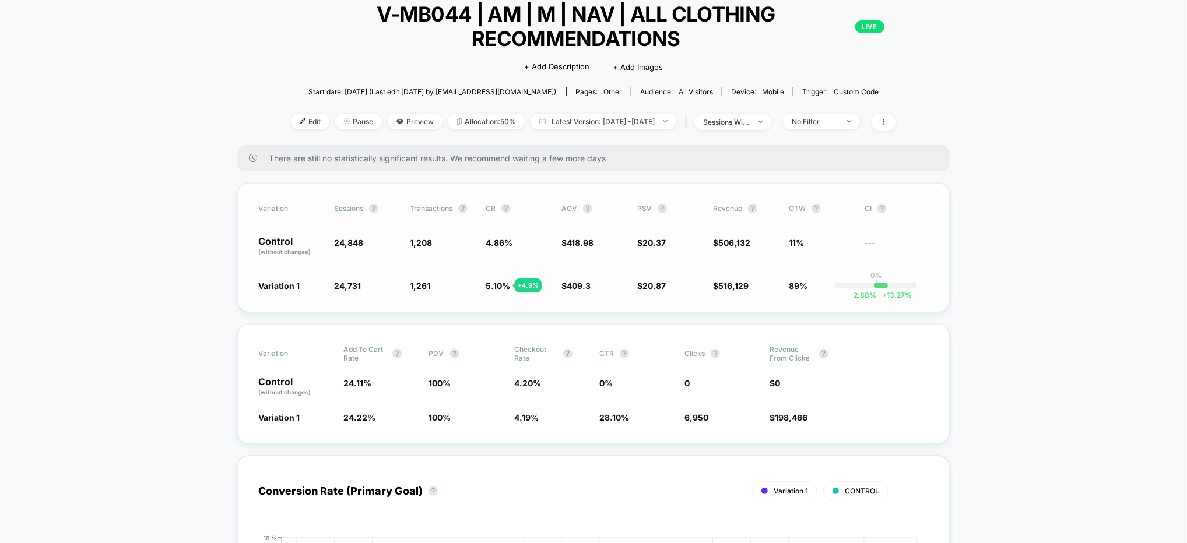
drag, startPoint x: 786, startPoint y: 285, endPoint x: 808, endPoint y: 287, distance: 22.8
click at [808, 287] on div "Variation 1 24,731 - 0.47 % 1,261 + 4.9 % 5.10 % + 4.9 % $ 409.3 - 2.3 % $ 20.8…" at bounding box center [593, 286] width 670 height 12
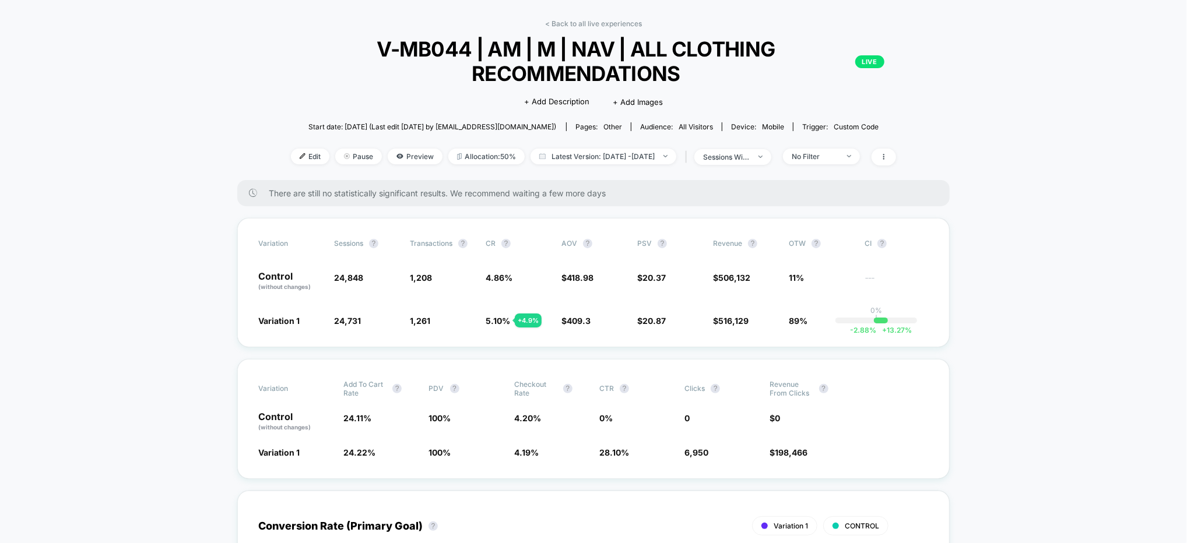
scroll to position [0, 0]
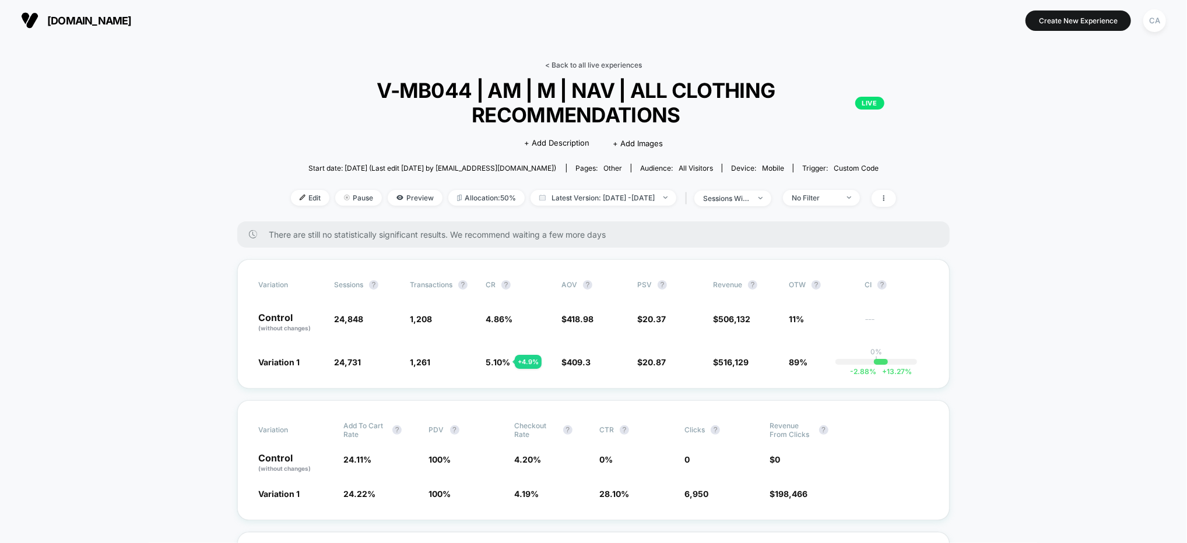
click at [579, 62] on link "< Back to all live experiences" at bounding box center [593, 65] width 97 height 9
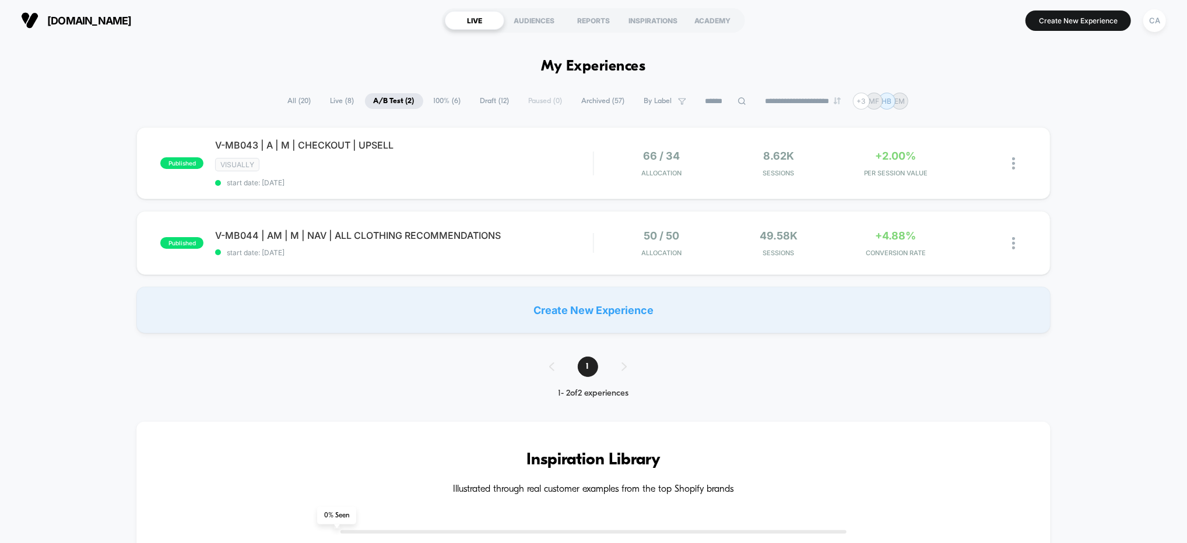
click at [436, 104] on span "100% ( 6 )" at bounding box center [447, 101] width 45 height 16
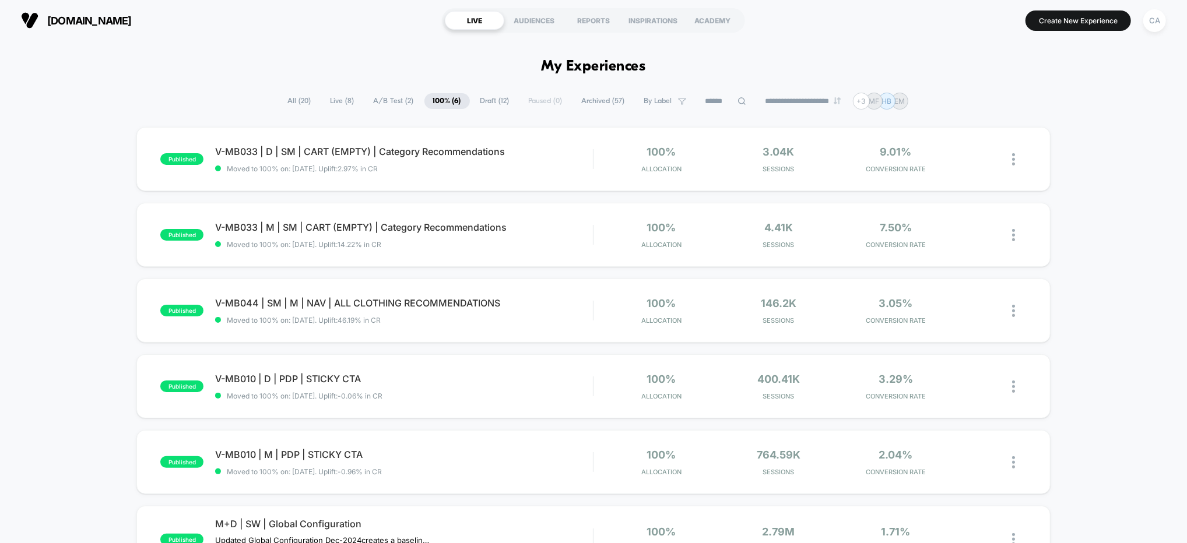
click at [1155, 170] on div "published V-MB033 | D | SM | CART (EMPTY) | Category Recommendations Moved to 1…" at bounding box center [593, 379] width 1187 height 504
click at [374, 105] on span "A/B Test ( 2 )" at bounding box center [394, 101] width 58 height 16
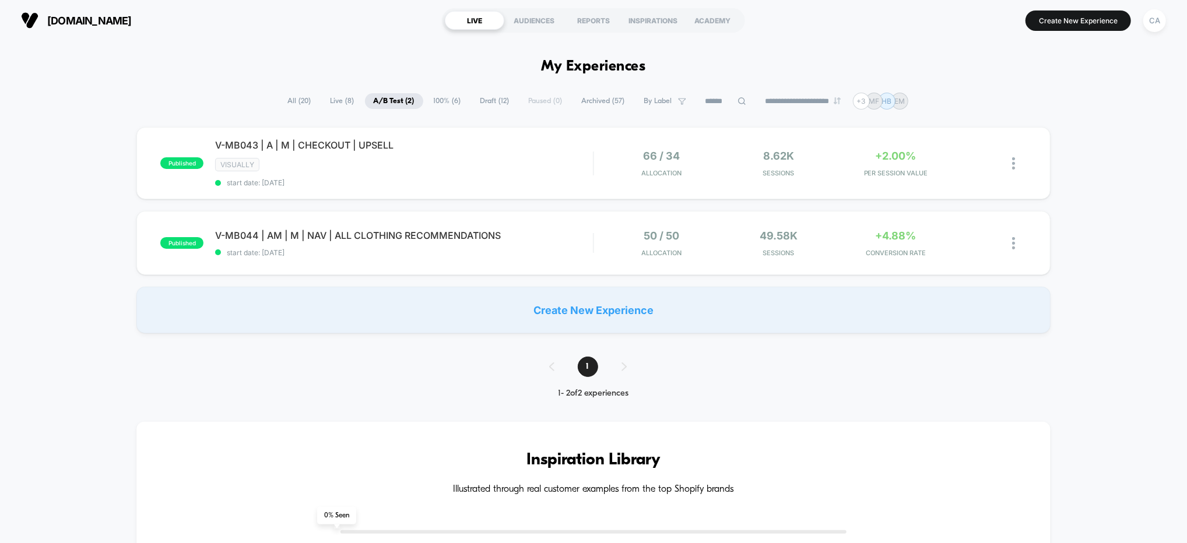
click at [445, 100] on span "100% ( 6 )" at bounding box center [447, 101] width 45 height 16
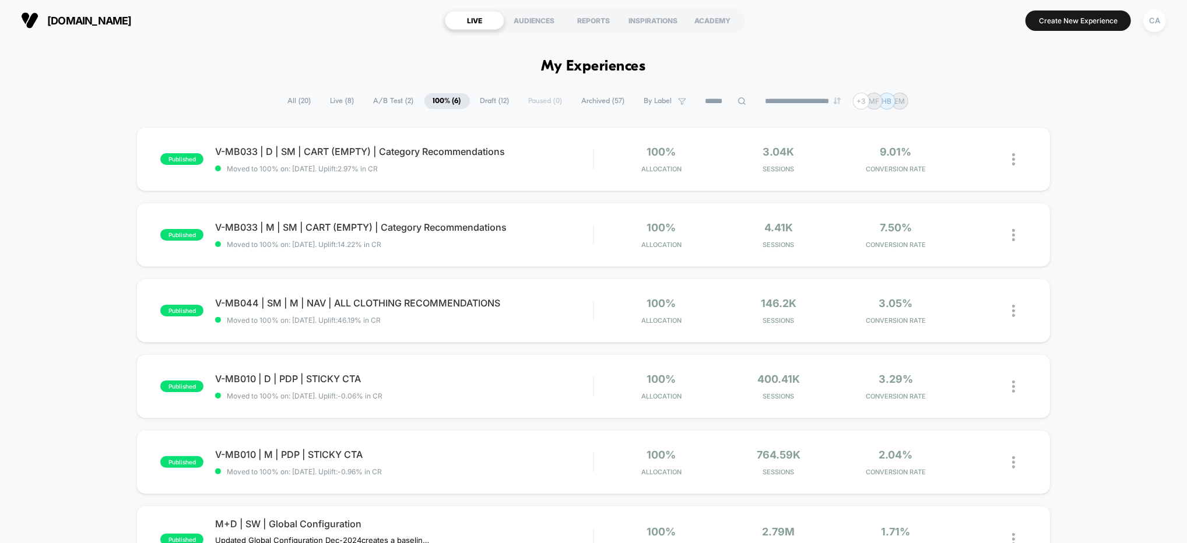
click at [385, 103] on span "A/B Test ( 2 )" at bounding box center [394, 101] width 58 height 16
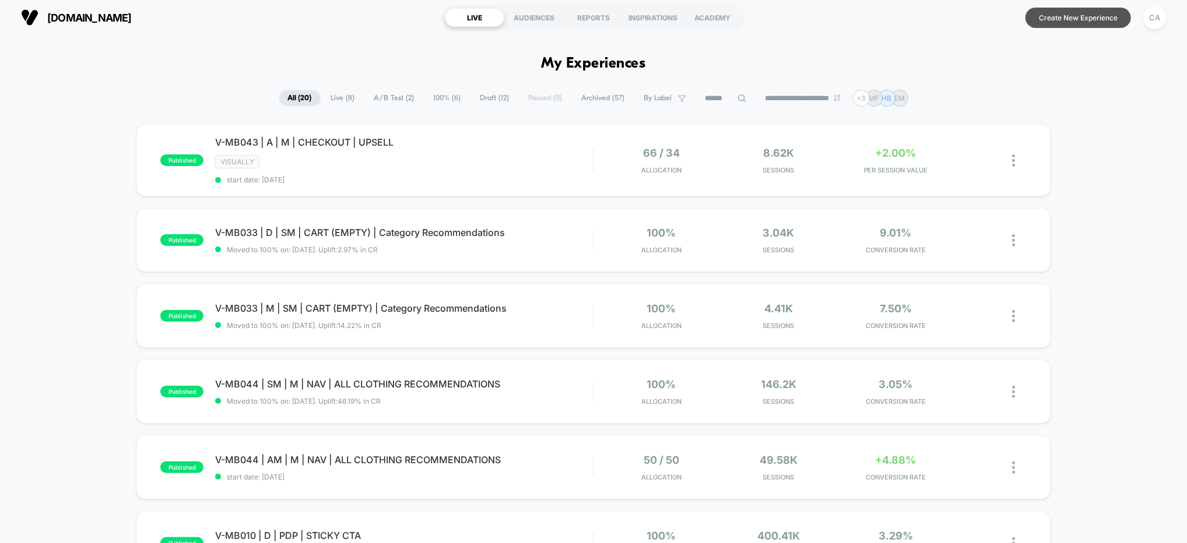
click at [1074, 24] on button "Create New Experience" at bounding box center [1077, 18] width 105 height 20
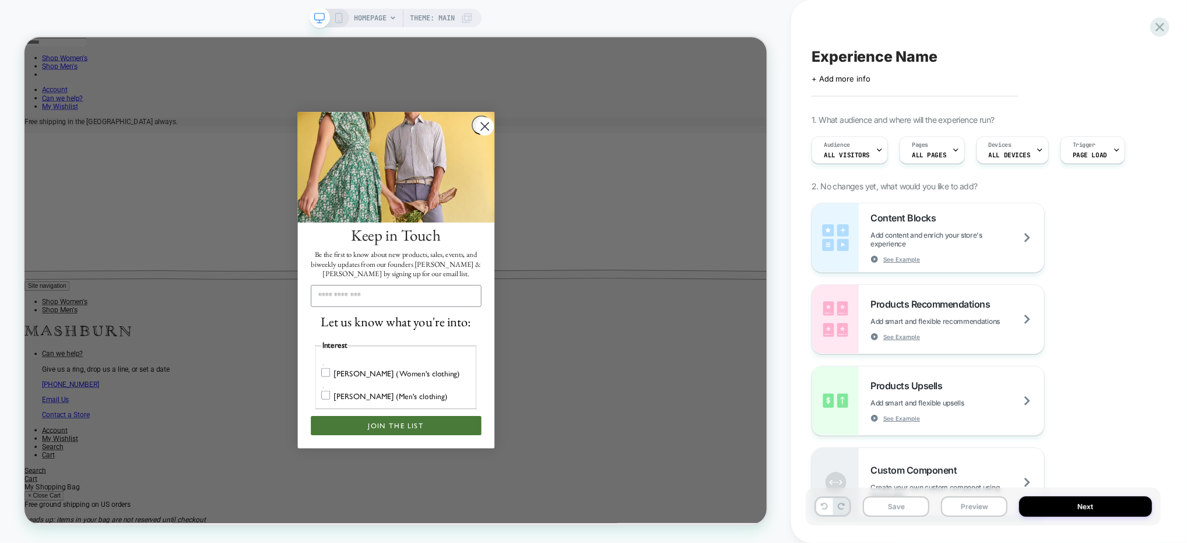
click at [876, 55] on span "Experience Name" at bounding box center [873, 56] width 125 height 17
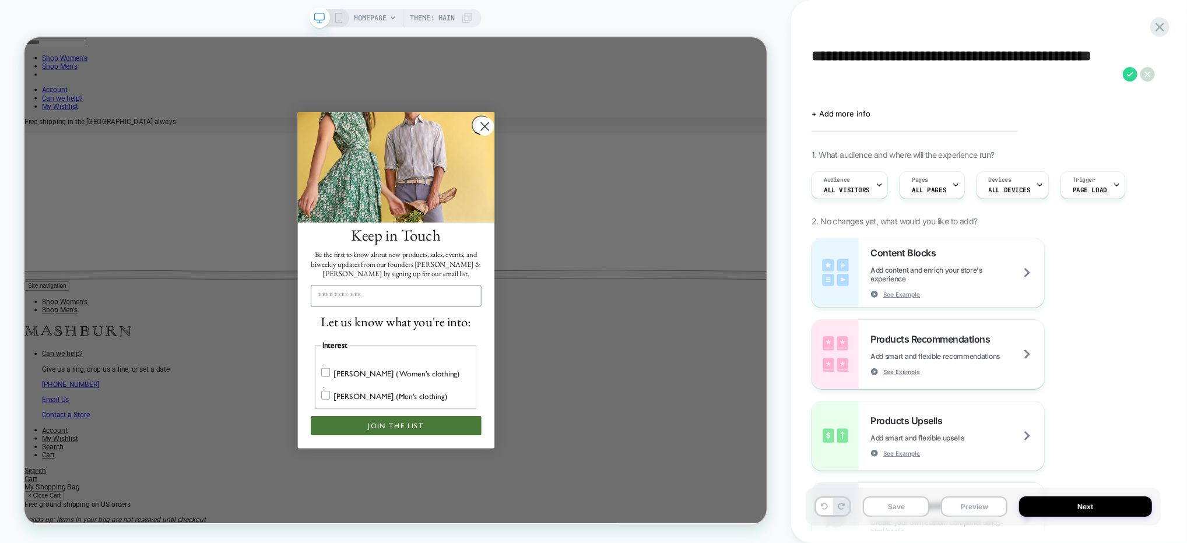
click at [896, 53] on textarea "**********" at bounding box center [963, 74] width 305 height 52
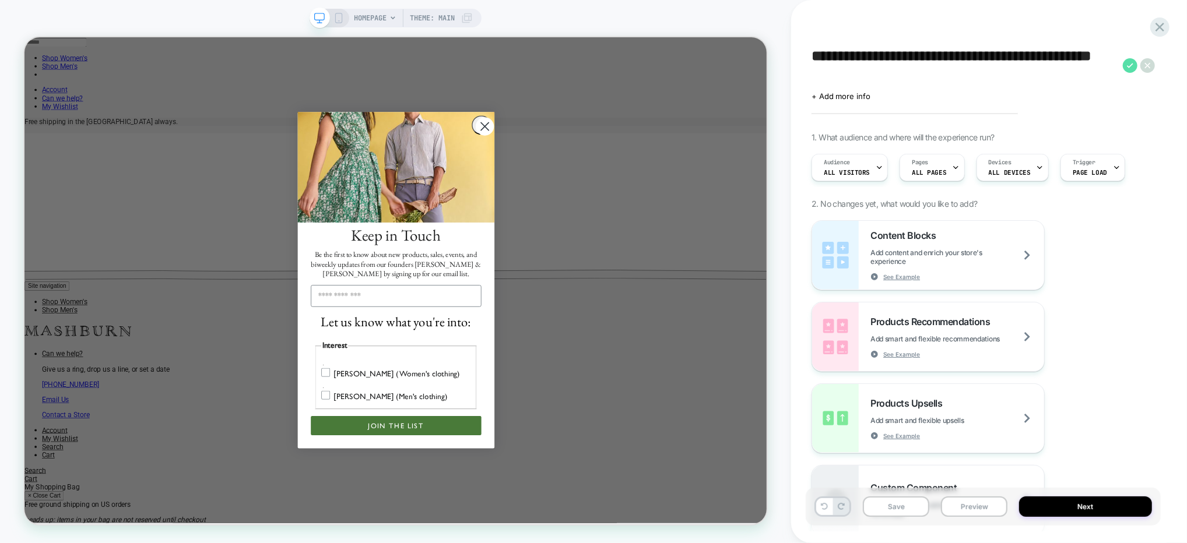
type textarea "**********"
click at [1131, 62] on icon at bounding box center [1130, 65] width 15 height 15
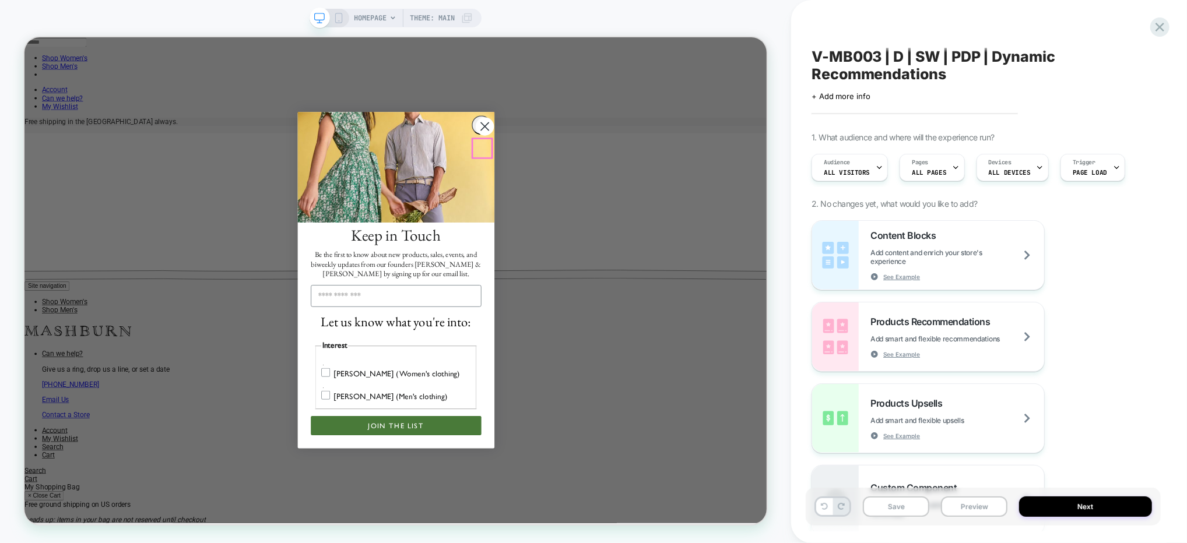
drag, startPoint x: 637, startPoint y: 184, endPoint x: 766, endPoint y: 192, distance: 129.6
click at [637, 168] on circle "Close dialog" at bounding box center [638, 155] width 24 height 24
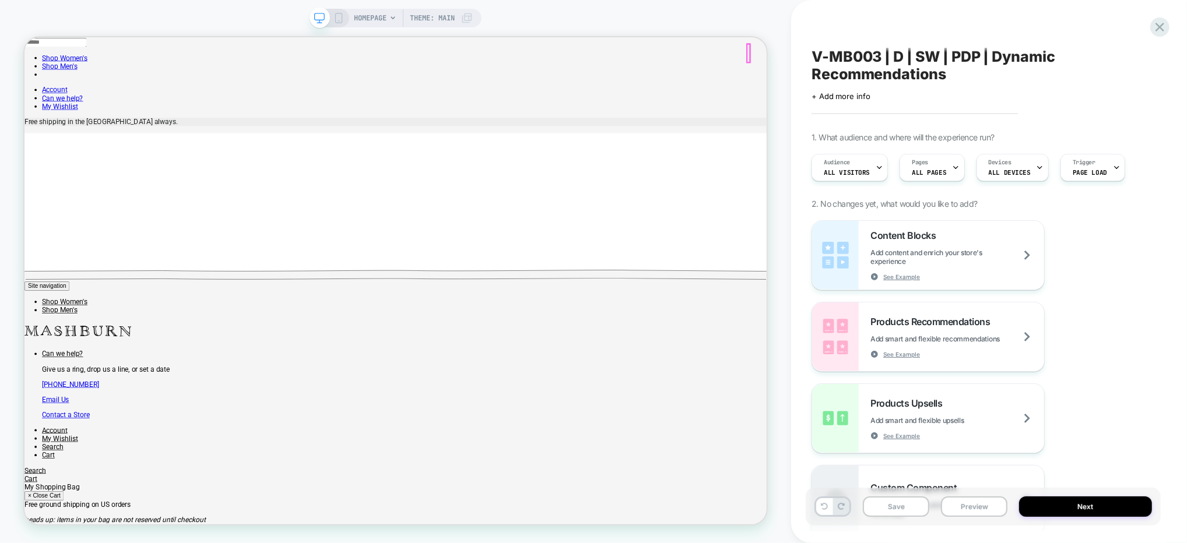
click at [859, 161] on div "Audience All Visitors" at bounding box center [846, 167] width 69 height 26
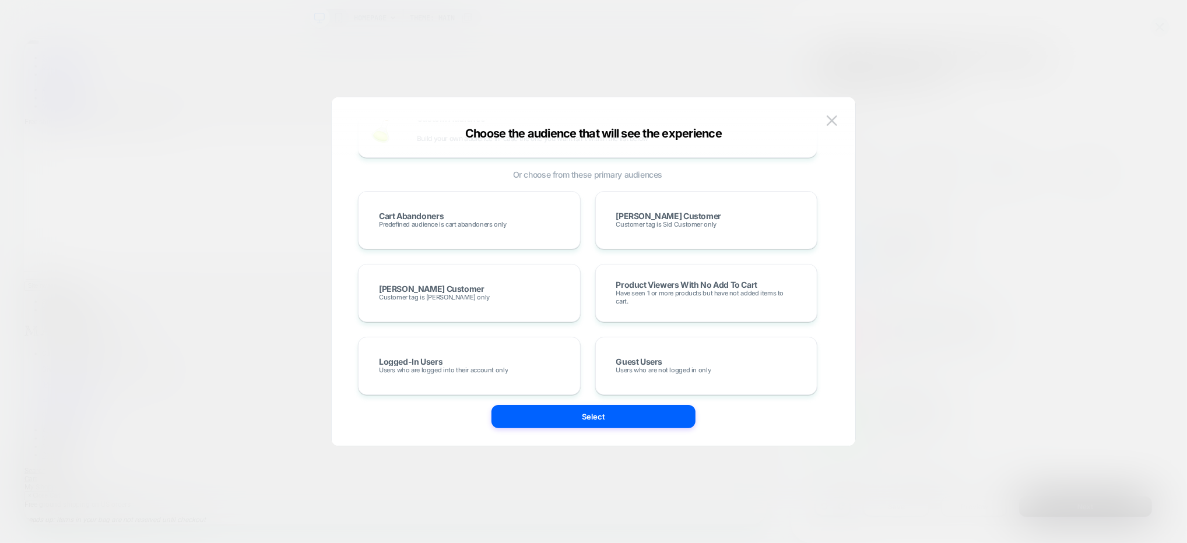
scroll to position [56, 0]
click at [657, 233] on div "Sid Mashburn Customer Customer tag is Sid Customer only" at bounding box center [706, 220] width 198 height 34
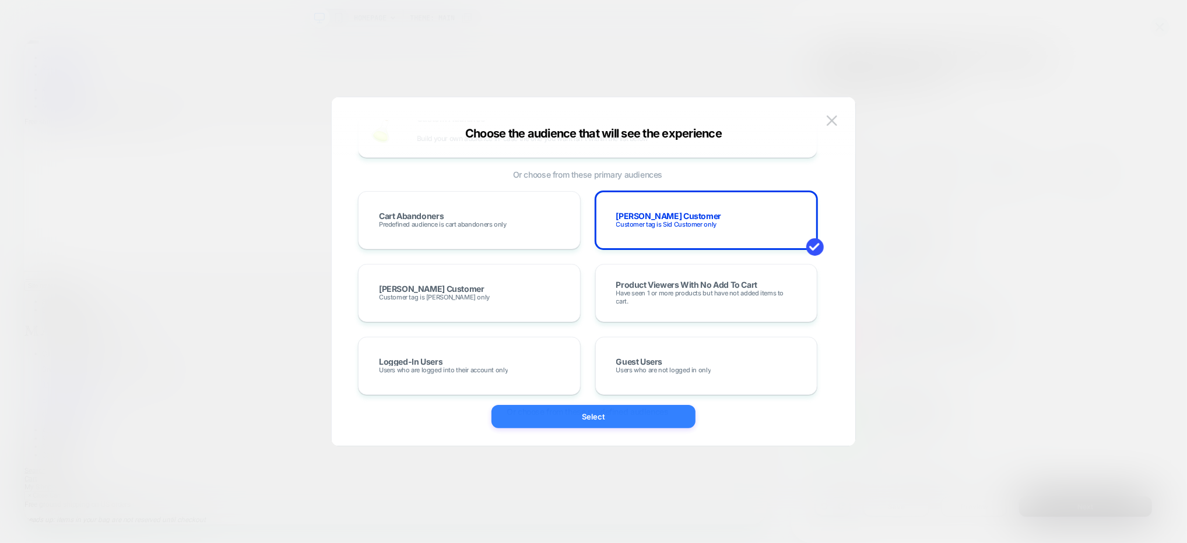
click at [631, 421] on button "Select" at bounding box center [593, 416] width 204 height 23
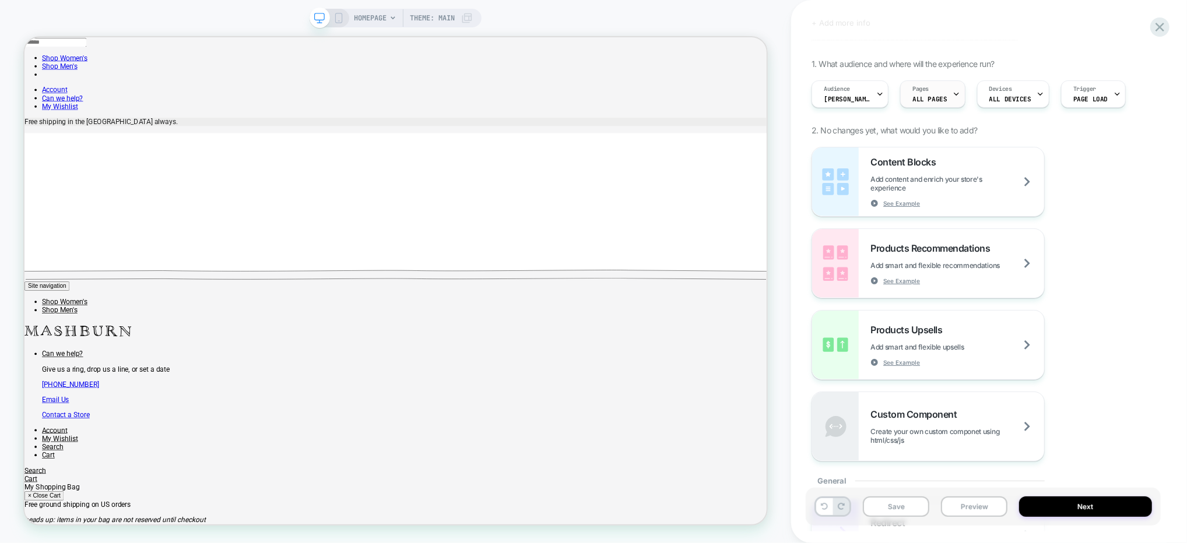
scroll to position [0, 0]
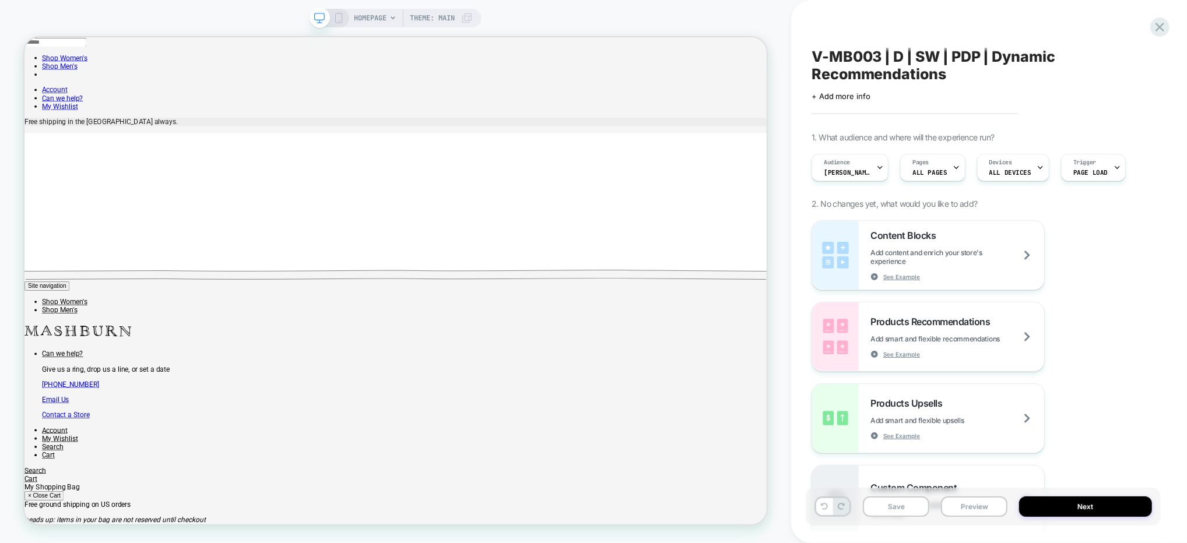
click at [376, 20] on span "HOMEPAGE" at bounding box center [370, 18] width 33 height 19
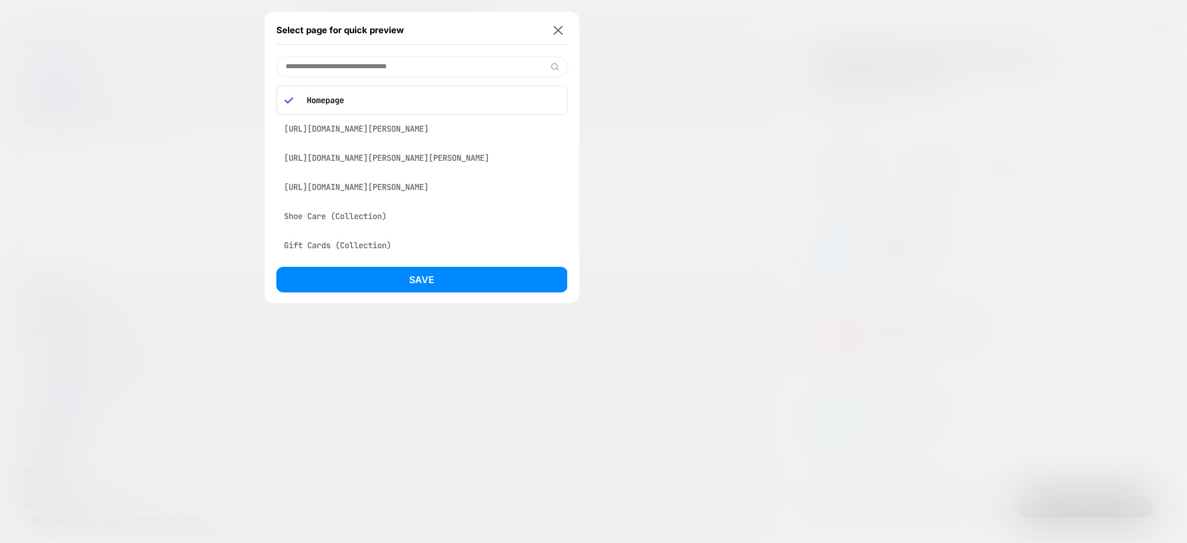
click at [435, 122] on div "https://shopmashburn.com/pages/sid-mashburn" at bounding box center [421, 129] width 291 height 22
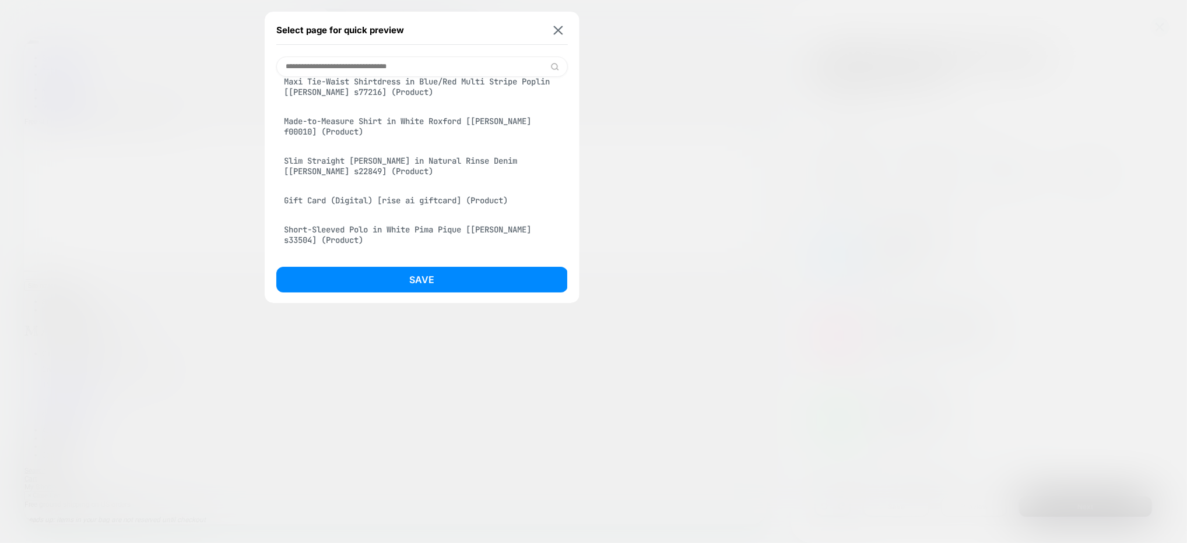
click at [425, 103] on div "Maxi Tie-Waist Shirtdress in Blue/Red Multi Stripe Poplin [ann mashburn s77216]…" at bounding box center [421, 87] width 291 height 33
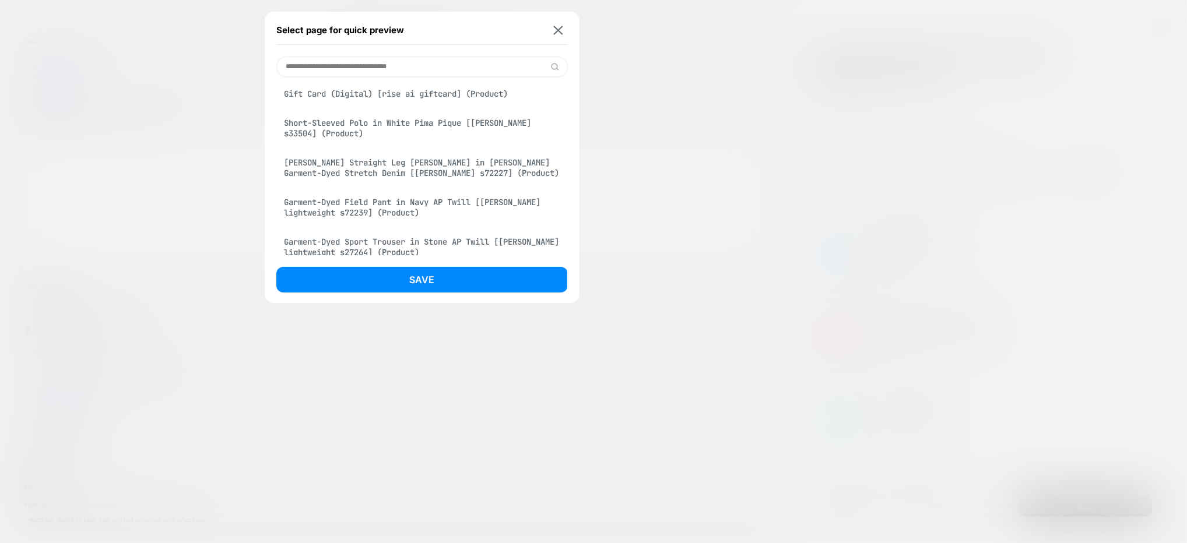
scroll to position [807, 0]
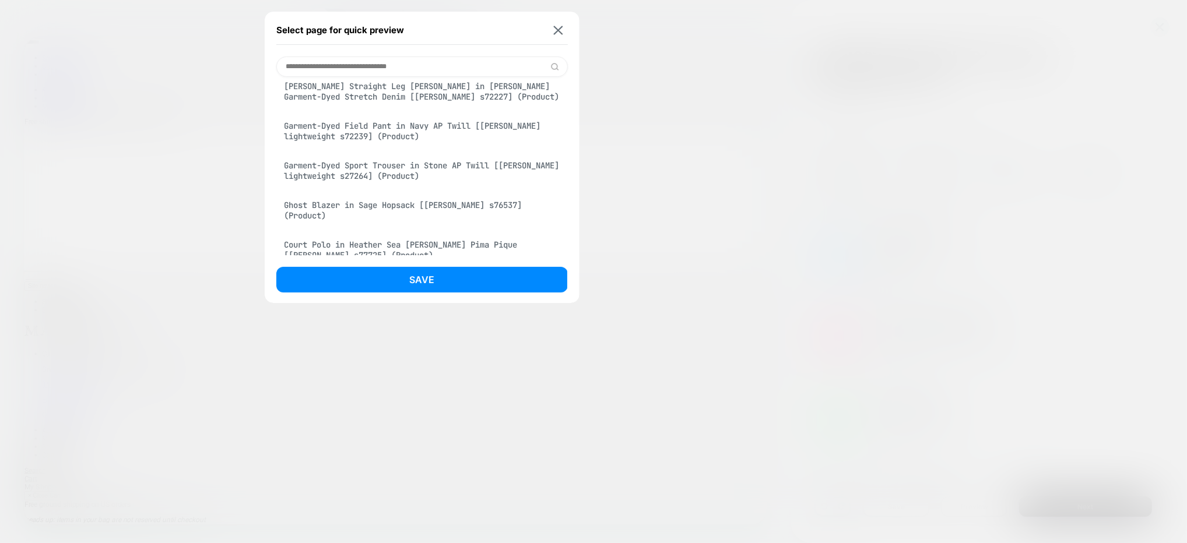
click at [358, 75] on input at bounding box center [421, 67] width 291 height 20
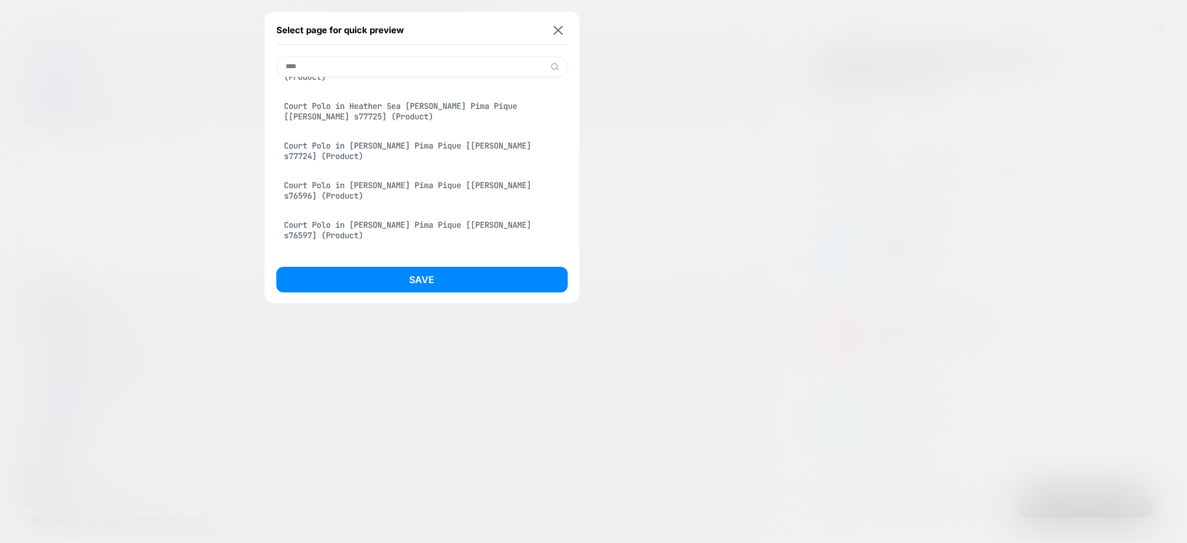
scroll to position [160, 0]
type input "****"
click at [389, 110] on div "Court Polo in Heather Sea Moss Pima Pique [sid mashburn s77725] (Product)" at bounding box center [421, 109] width 291 height 33
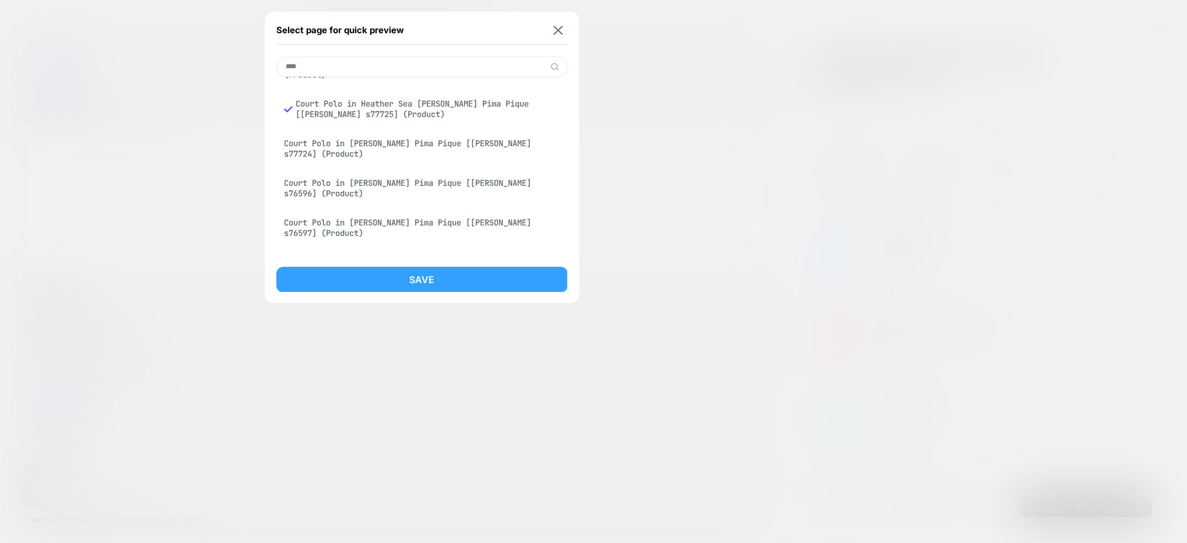
click at [480, 277] on button "Save" at bounding box center [421, 280] width 291 height 26
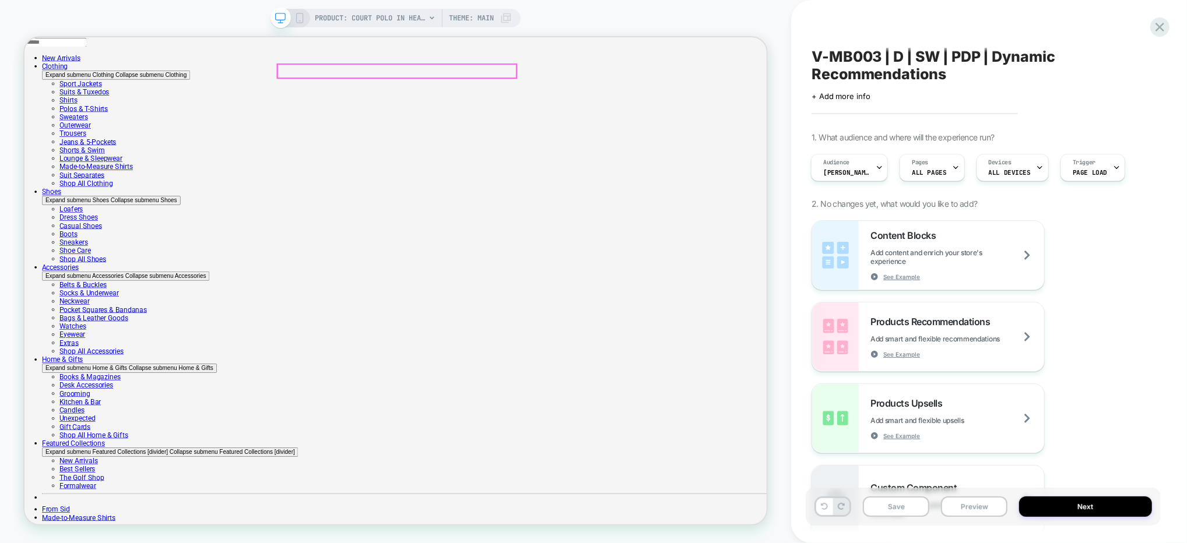
scroll to position [0, 0]
click at [1162, 29] on icon at bounding box center [1159, 27] width 9 height 9
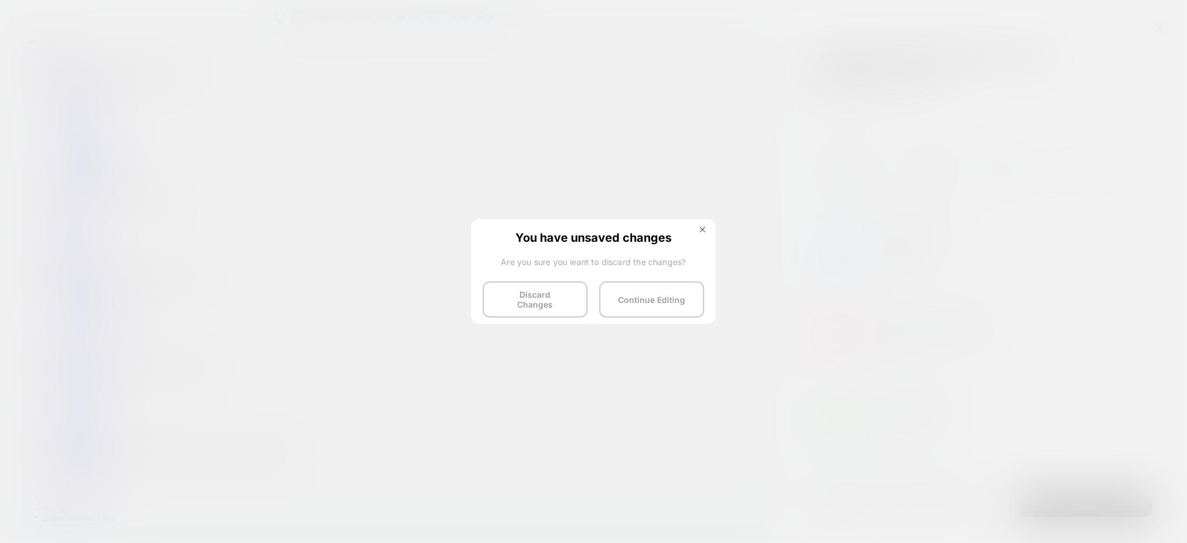
drag, startPoint x: 540, startPoint y: 290, endPoint x: 547, endPoint y: 286, distance: 8.6
click at [540, 289] on button "Discard Changes" at bounding box center [535, 300] width 105 height 36
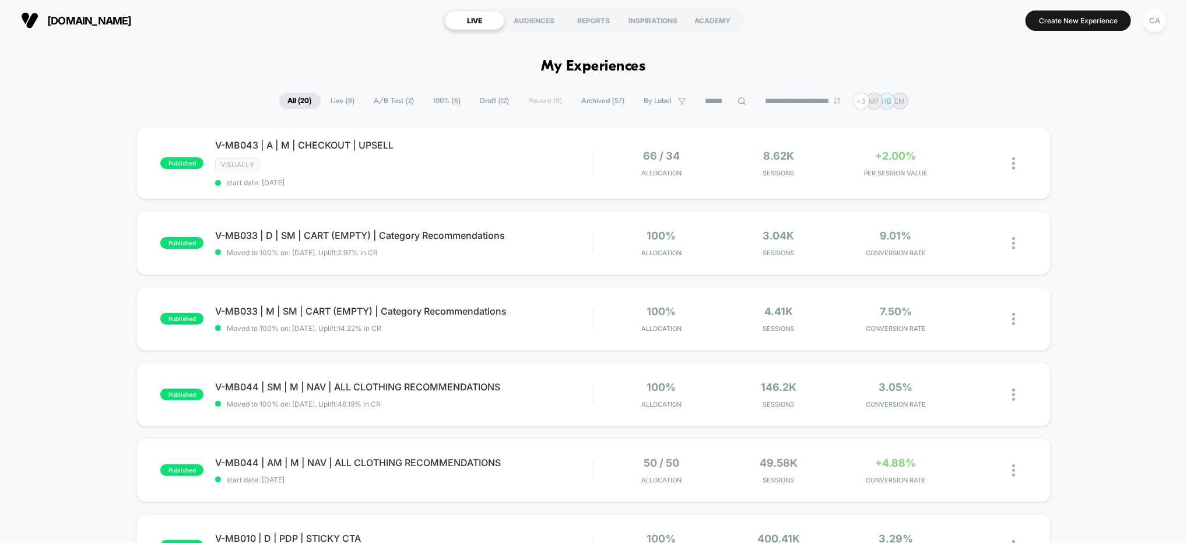
click at [395, 101] on span "A/B Test ( 2 )" at bounding box center [394, 101] width 58 height 16
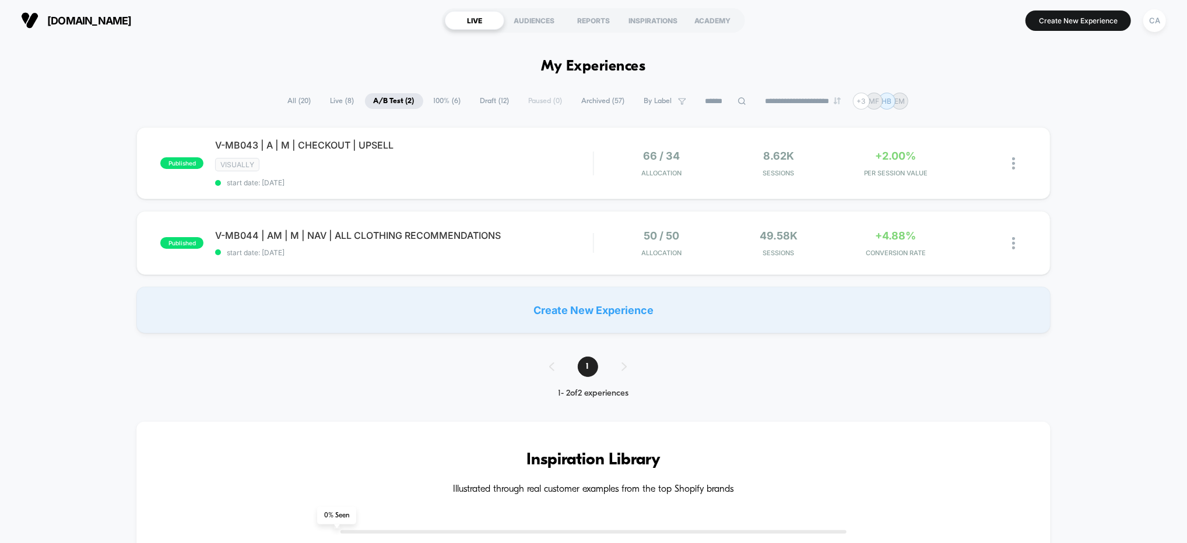
click at [1089, 24] on button "Create New Experience" at bounding box center [1077, 20] width 105 height 20
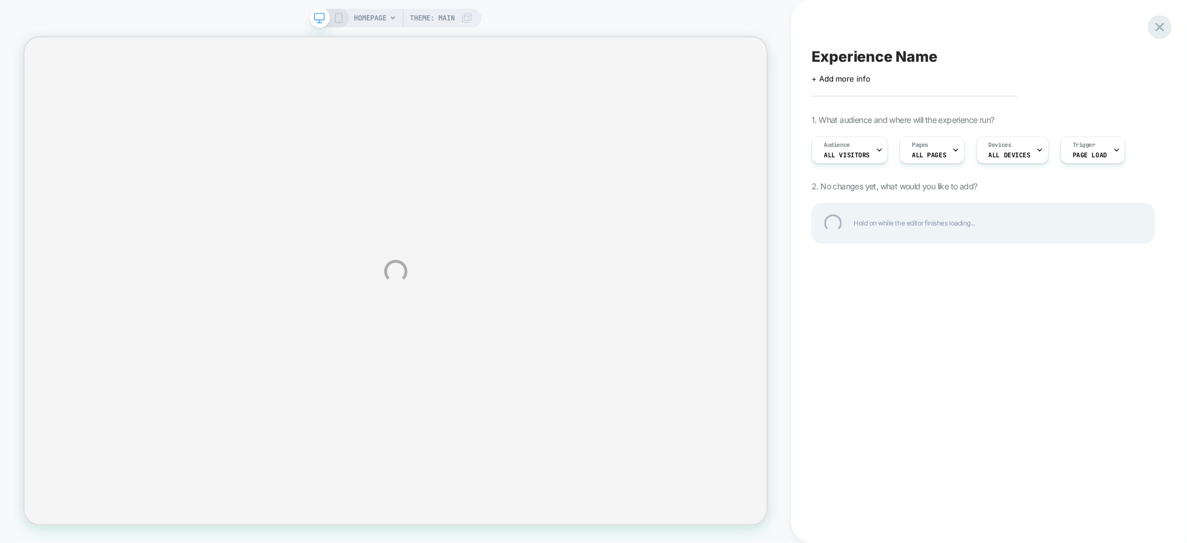
drag, startPoint x: 1155, startPoint y: 14, endPoint x: 1162, endPoint y: 25, distance: 13.4
click at [1158, 16] on div "HOMEPAGE Theme: MAIN Experience Name Click to edit experience details + Add mor…" at bounding box center [593, 271] width 1187 height 543
click at [1161, 25] on div at bounding box center [1160, 27] width 24 height 24
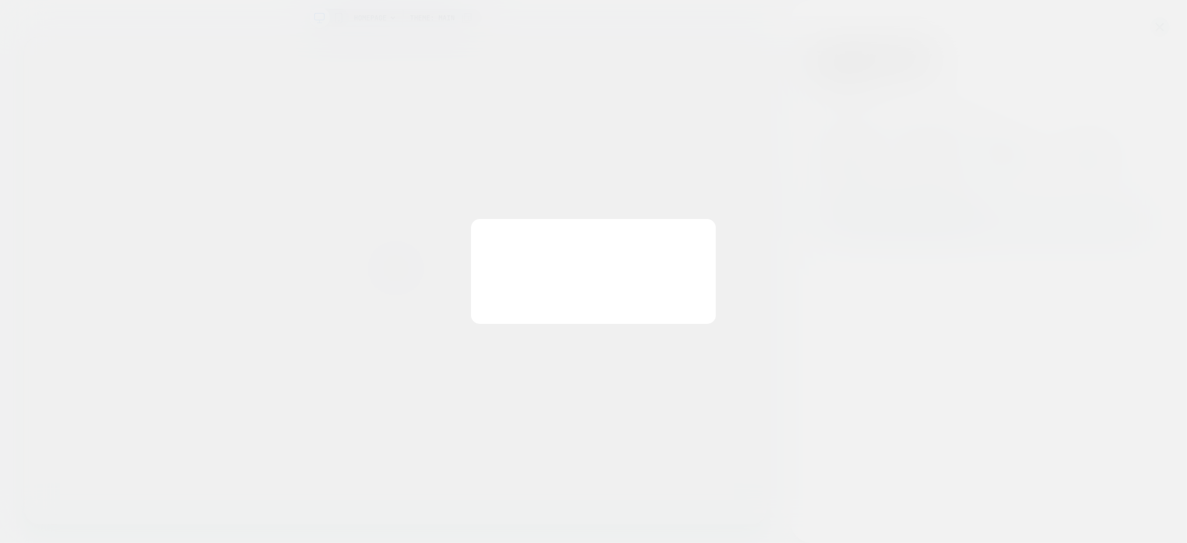
click at [539, 289] on div "You have unsaved changes Are you sure you want to discard the changes? Discard …" at bounding box center [593, 271] width 245 height 105
click at [547, 301] on button "Discard Changes" at bounding box center [535, 300] width 105 height 36
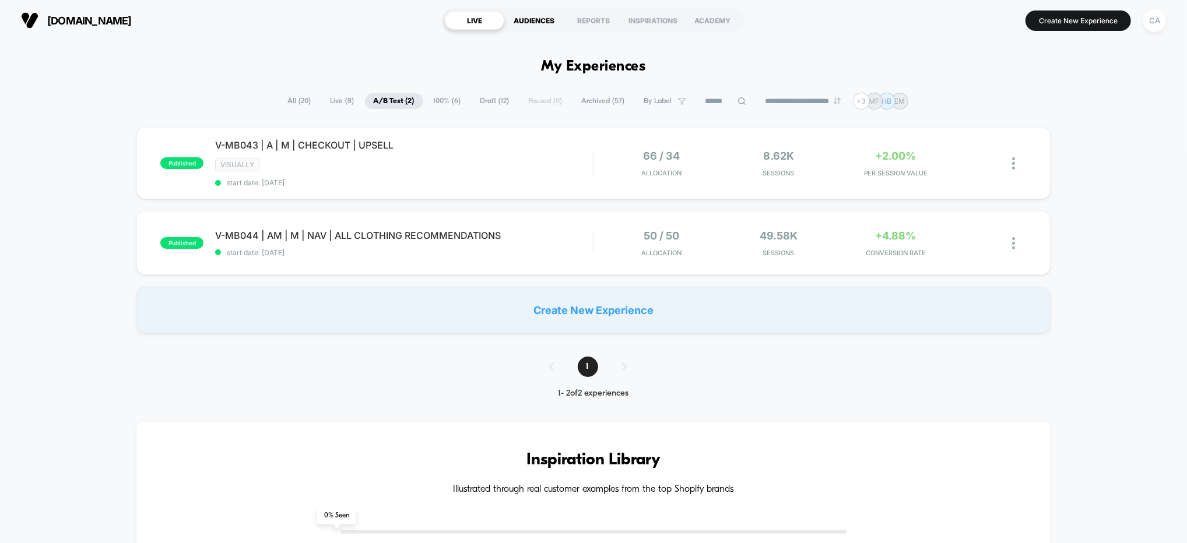
click at [541, 22] on div "AUDIENCES" at bounding box center [533, 20] width 59 height 19
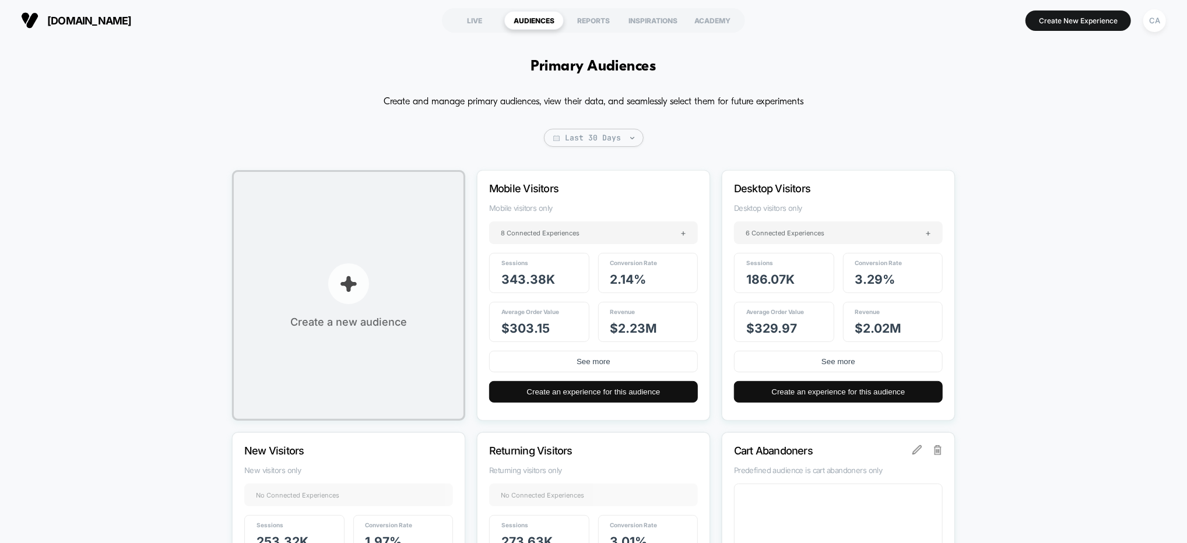
click at [350, 254] on button "Create a new audience" at bounding box center [348, 295] width 233 height 251
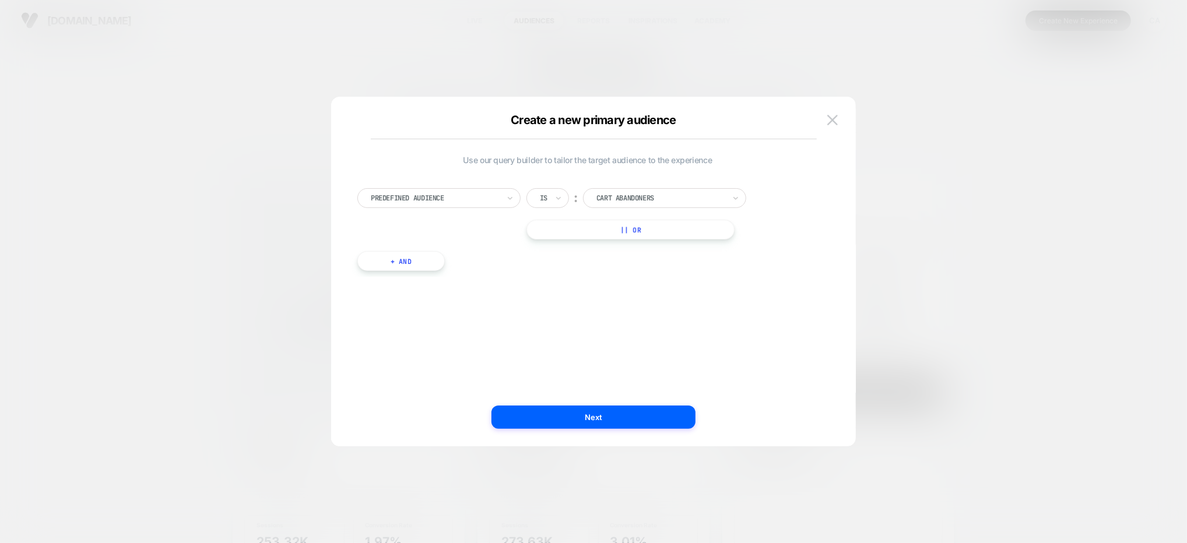
click at [639, 205] on div "Cart Abandoners" at bounding box center [664, 198] width 163 height 20
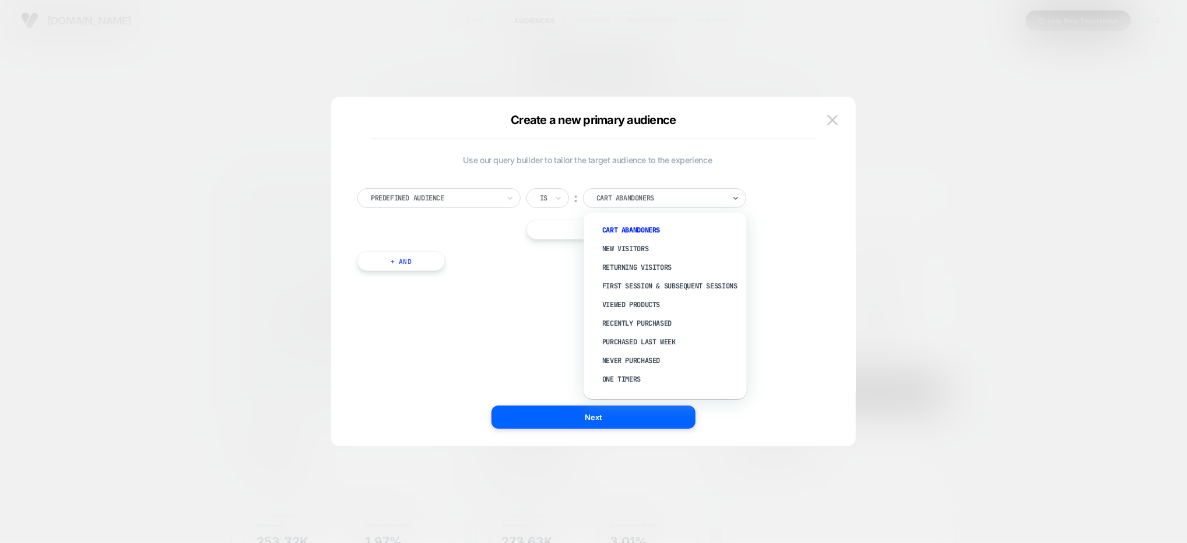
click at [418, 196] on div at bounding box center [435, 198] width 128 height 10
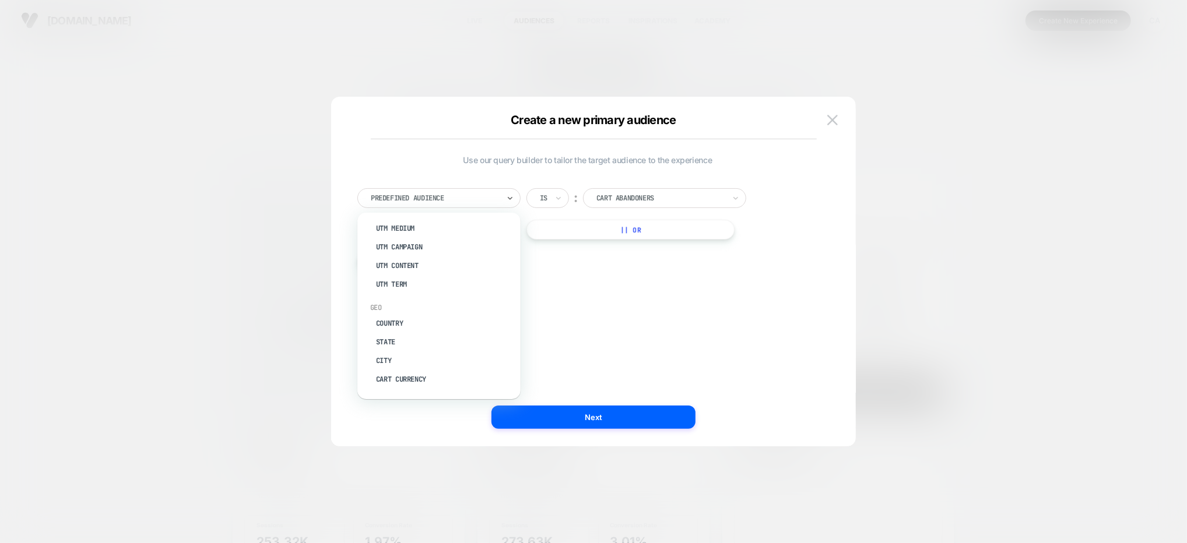
scroll to position [506, 0]
click at [847, 112] on div "Create a new primary audience Use our query builder to tailor the target audien…" at bounding box center [593, 277] width 525 height 338
click at [834, 120] on img at bounding box center [832, 120] width 10 height 10
